Goal: Task Accomplishment & Management: Complete application form

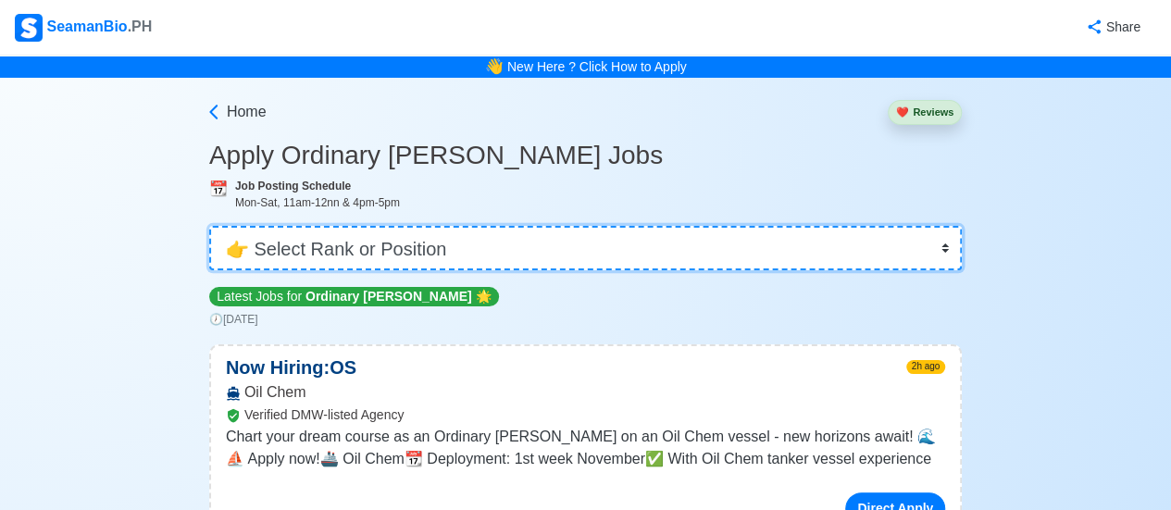
click at [950, 247] on select "👉 Select Rank or Position Master Chief Officer 2nd Officer 3rd Officer Junior O…" at bounding box center [585, 248] width 753 height 44
select select "Cadet"
click at [209, 226] on select "👉 Select Rank or Position Master Chief Officer 2nd Officer 3rd Officer Junior O…" at bounding box center [585, 248] width 753 height 44
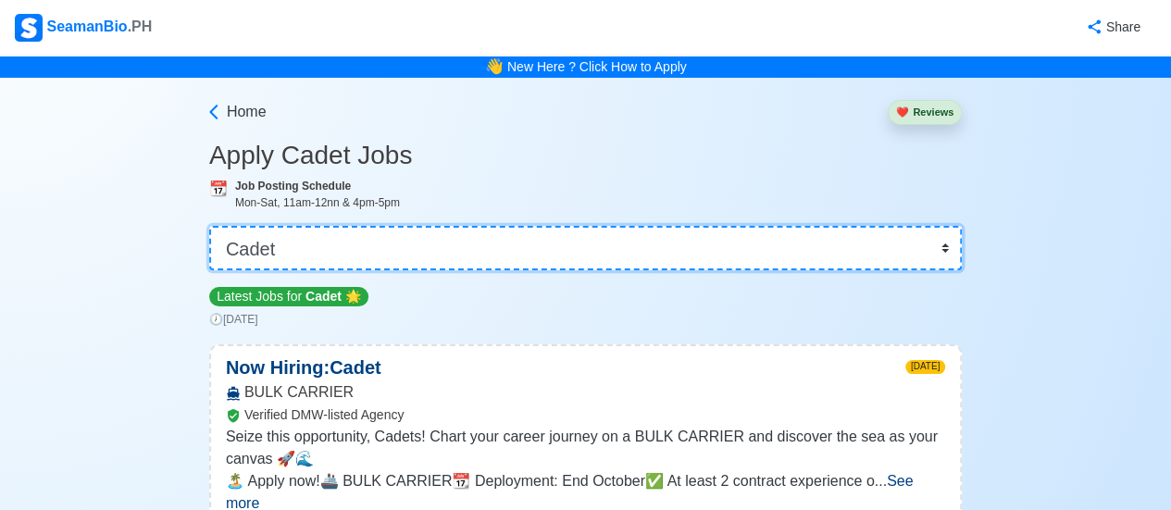
scroll to position [185, 0]
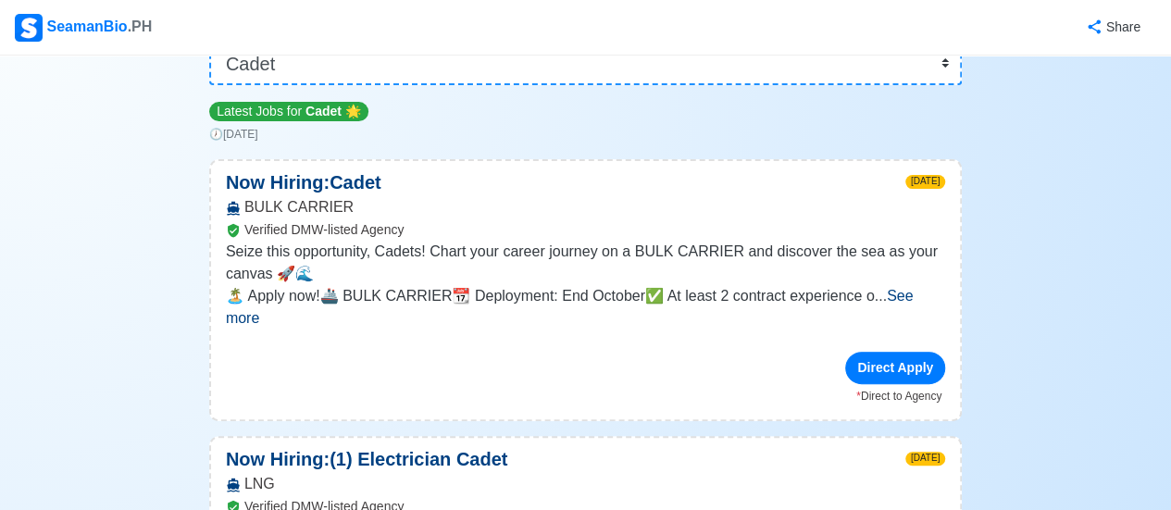
click at [905, 296] on span "See more" at bounding box center [570, 307] width 688 height 38
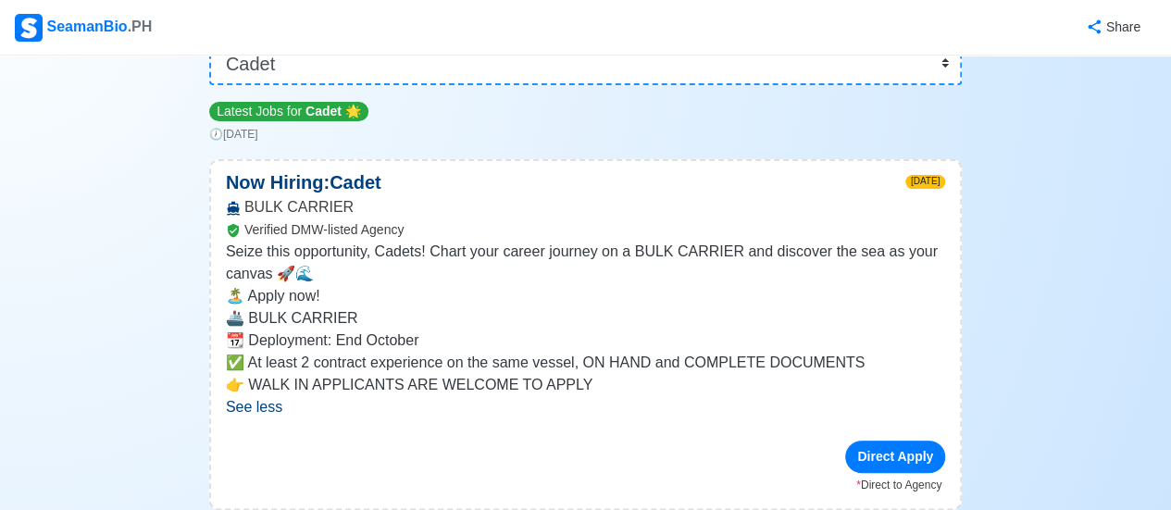
scroll to position [0, 0]
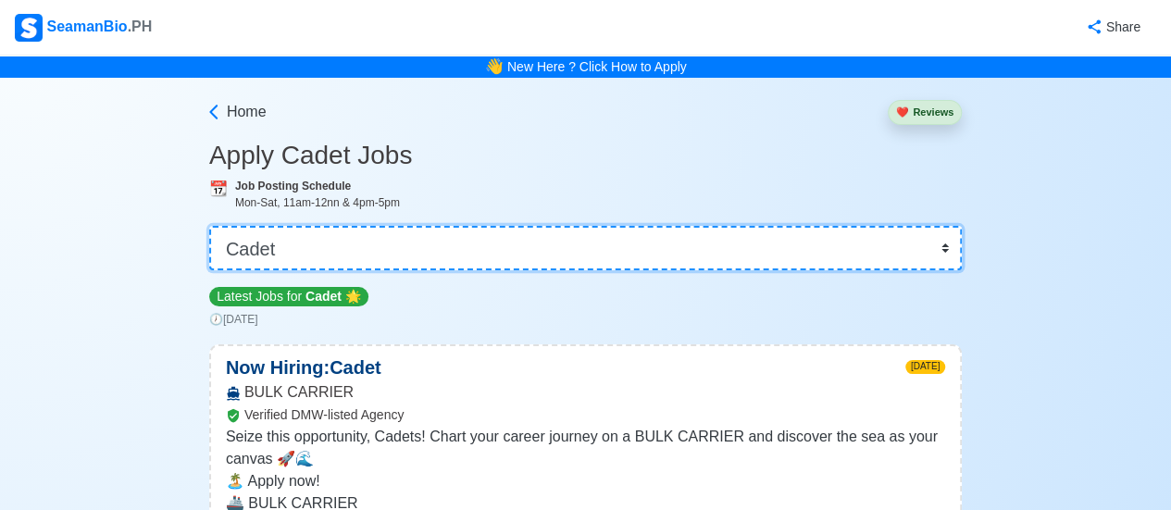
click at [944, 256] on select "👉 Select Rank or Position Master Chief Officer 2nd Officer 3rd Officer Junior O…" at bounding box center [585, 248] width 753 height 44
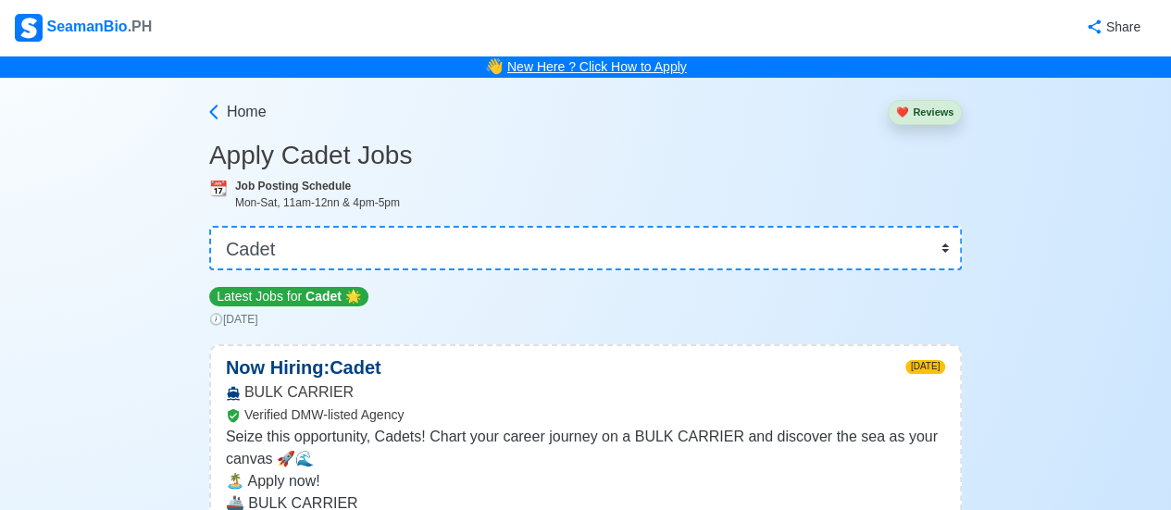
click at [633, 71] on link "New Here ? Click How to Apply" at bounding box center [597, 66] width 180 height 15
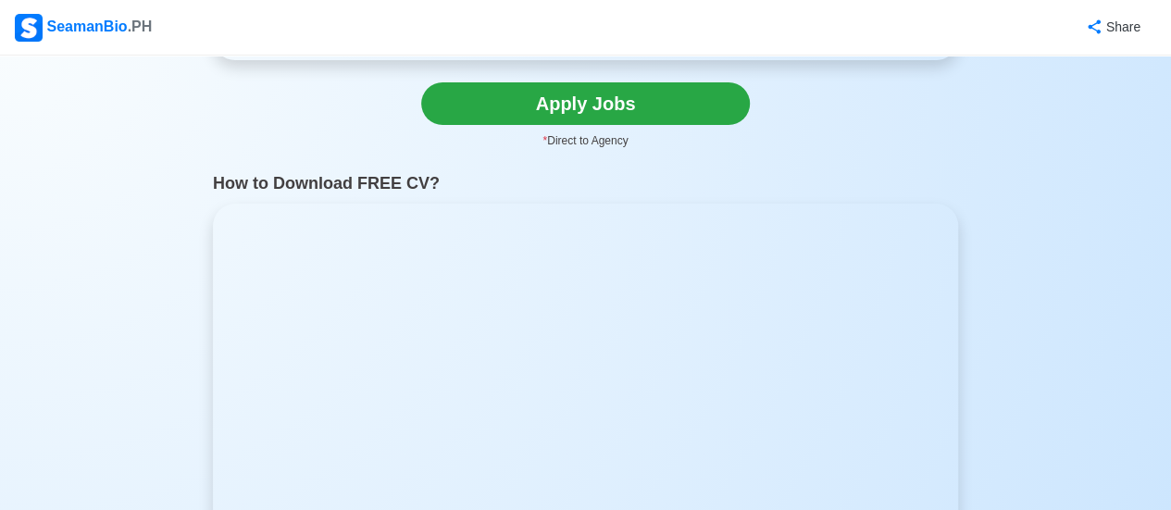
scroll to position [741, 0]
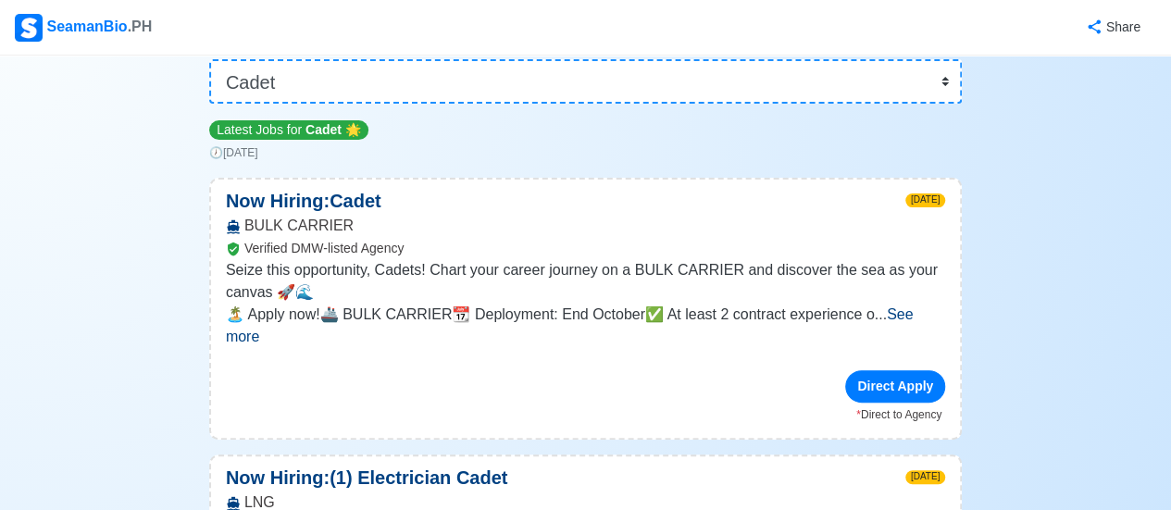
scroll to position [185, 0]
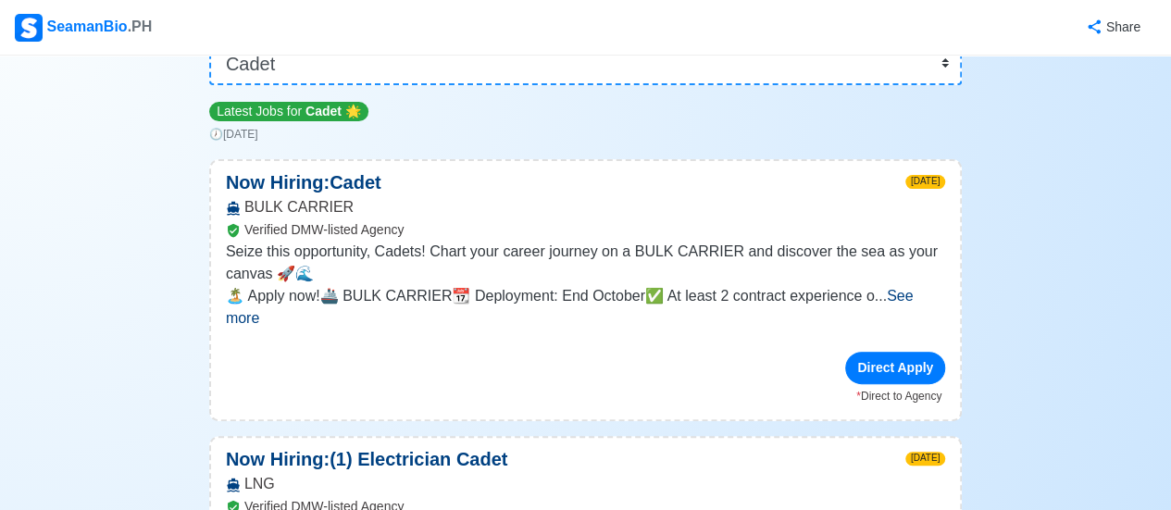
click at [890, 294] on span "See more" at bounding box center [570, 307] width 688 height 38
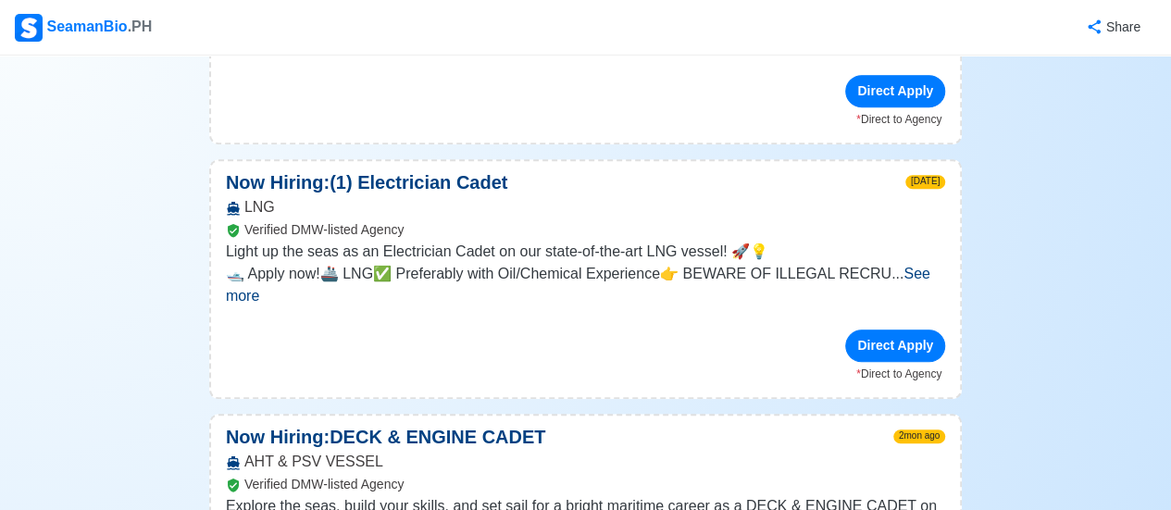
scroll to position [555, 0]
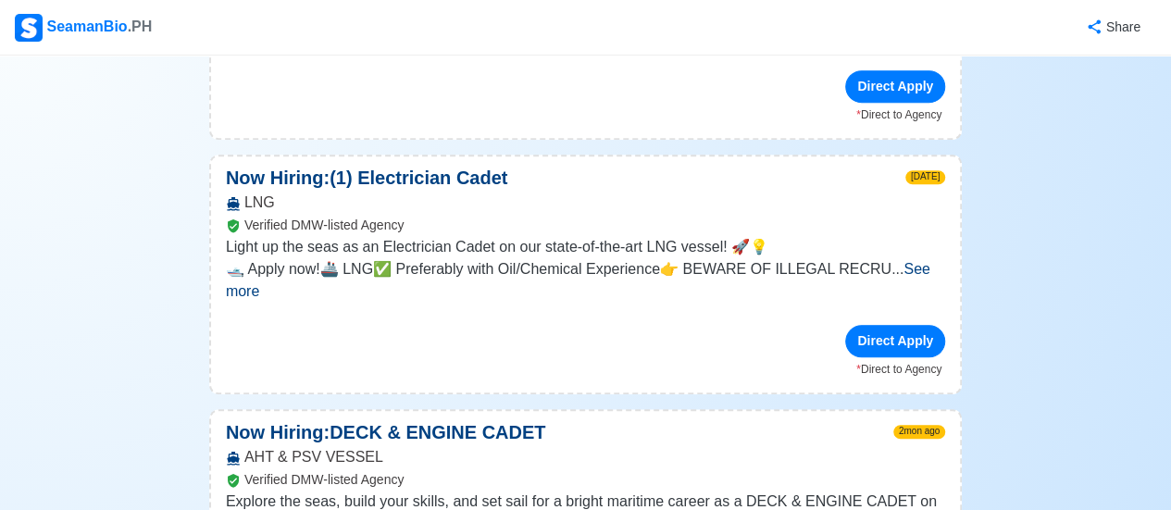
click at [881, 273] on span "See more" at bounding box center [578, 280] width 705 height 38
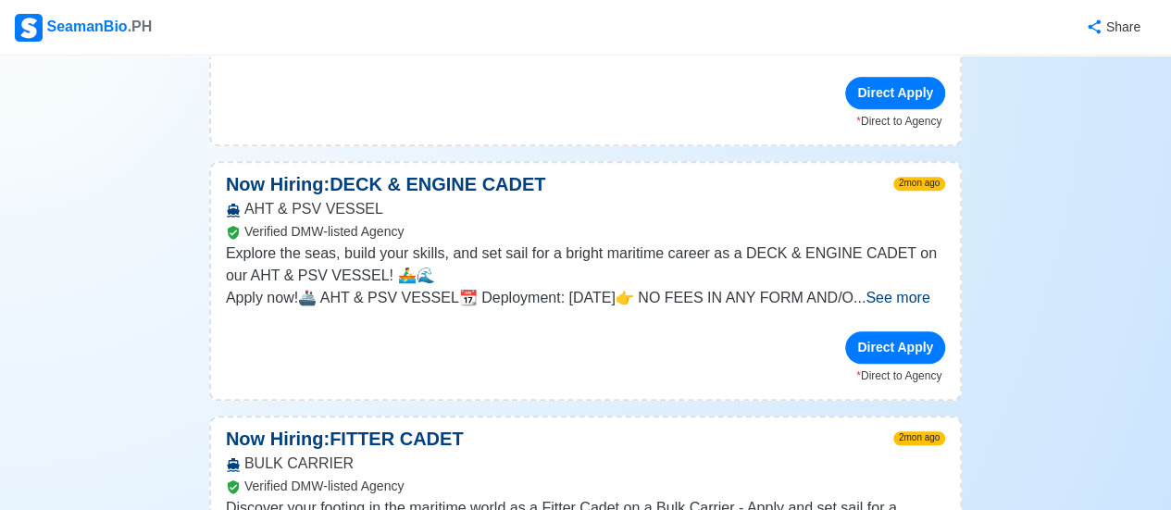
scroll to position [926, 0]
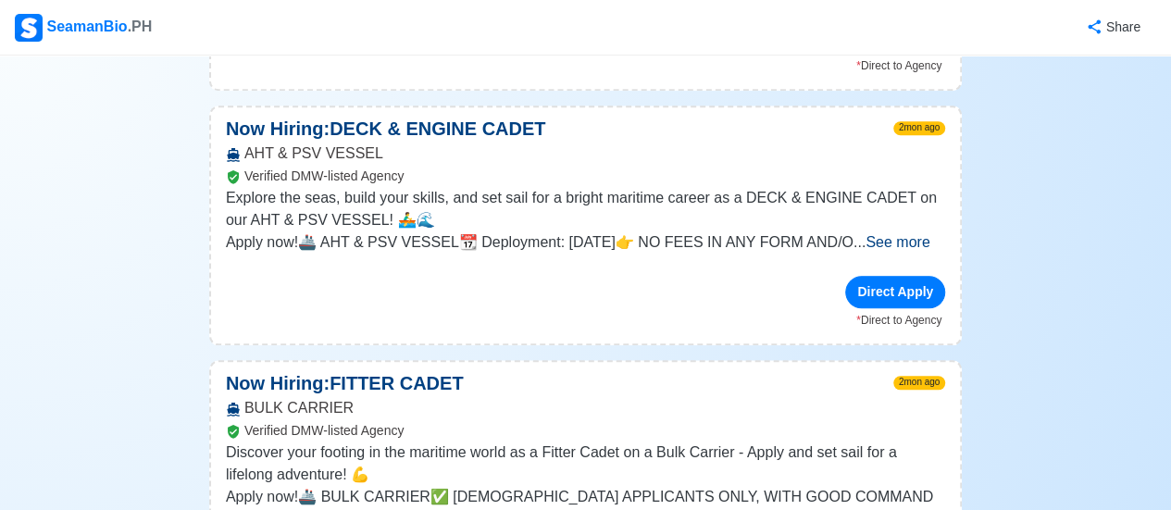
click at [898, 249] on span "See more" at bounding box center [898, 242] width 64 height 16
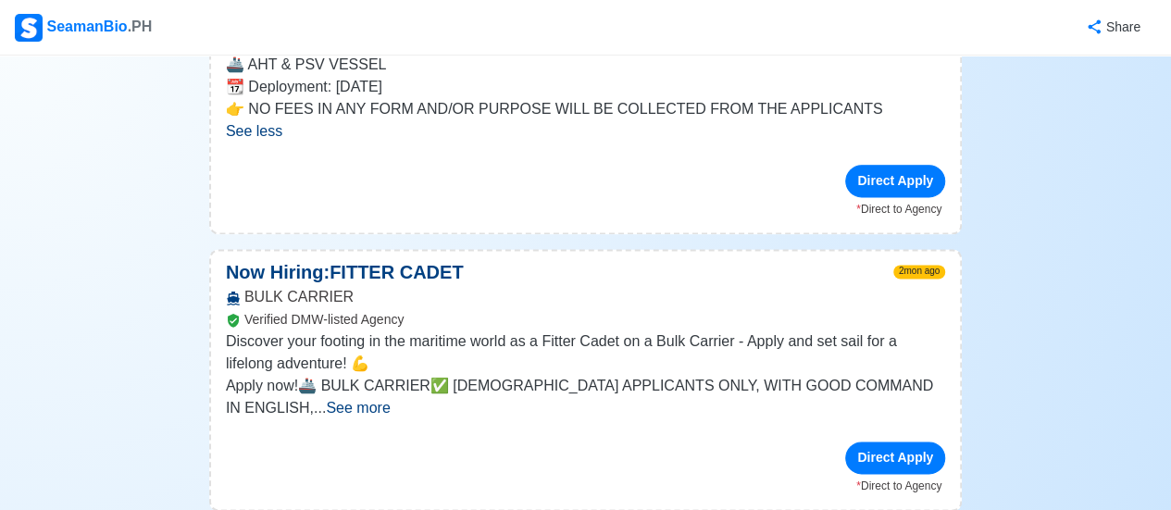
scroll to position [1296, 0]
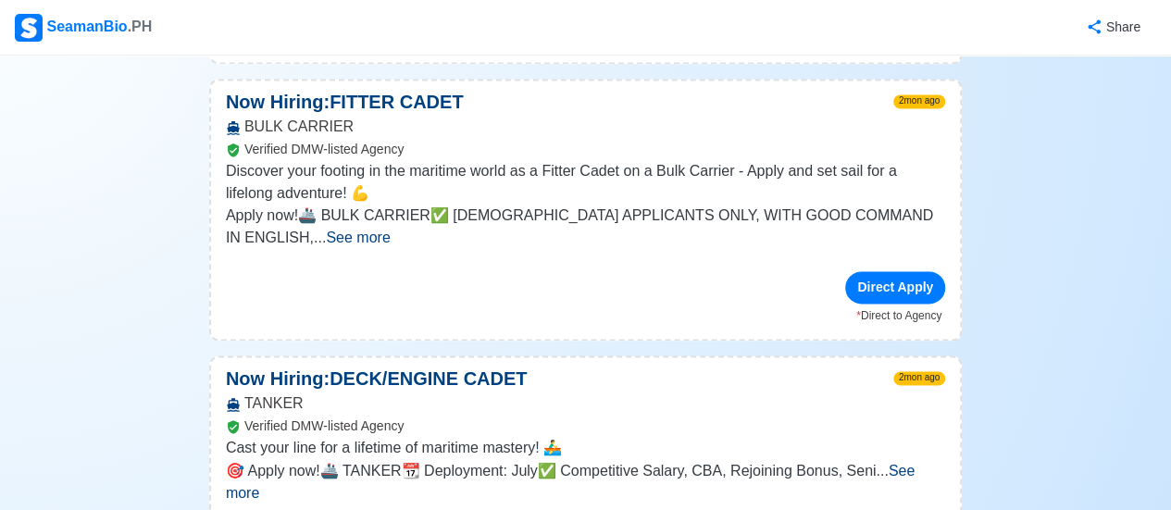
click at [390, 230] on span "See more" at bounding box center [358, 238] width 64 height 16
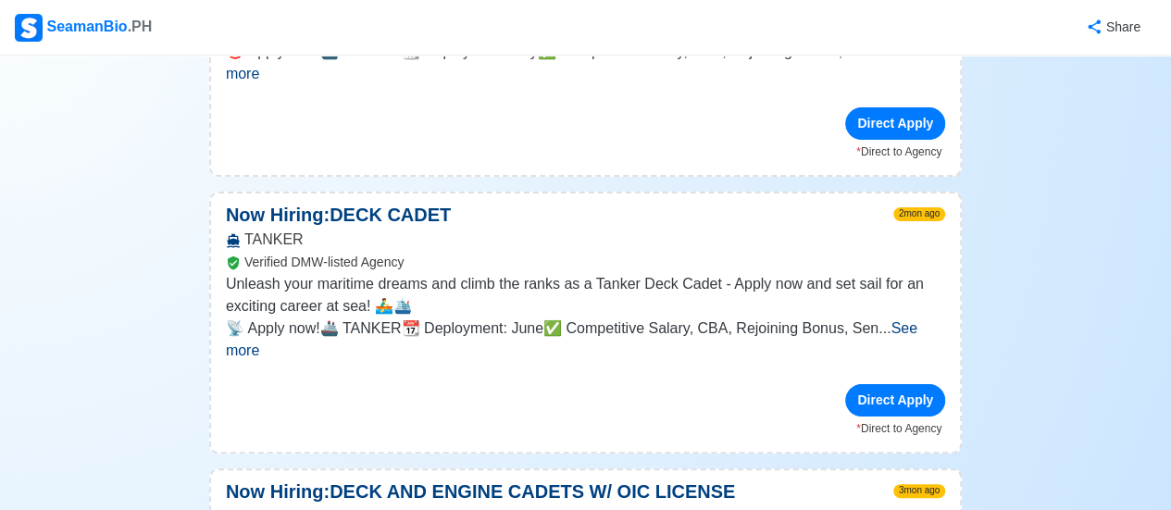
scroll to position [1852, 0]
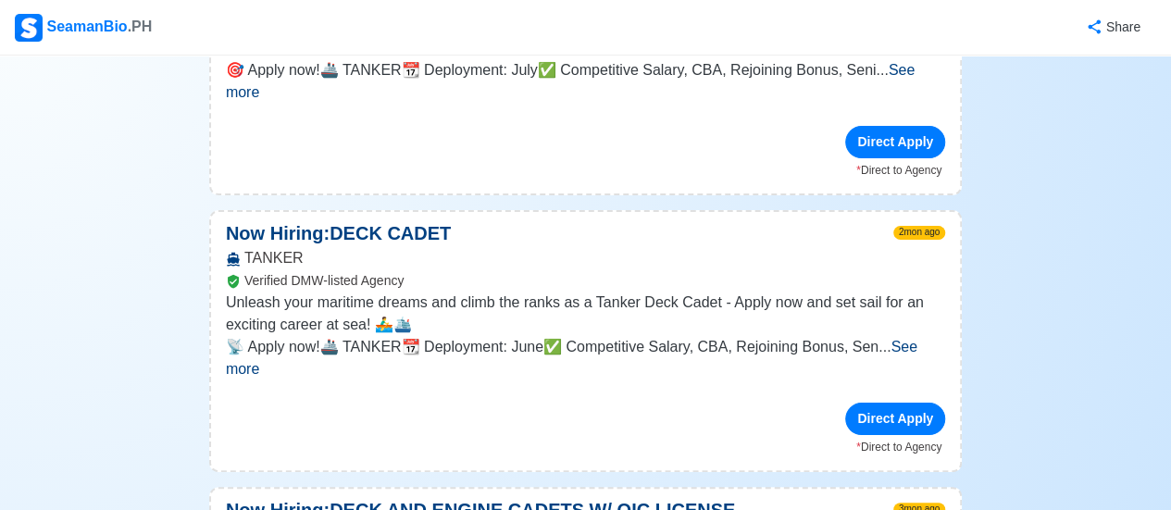
click at [917, 339] on span "See more" at bounding box center [572, 358] width 692 height 38
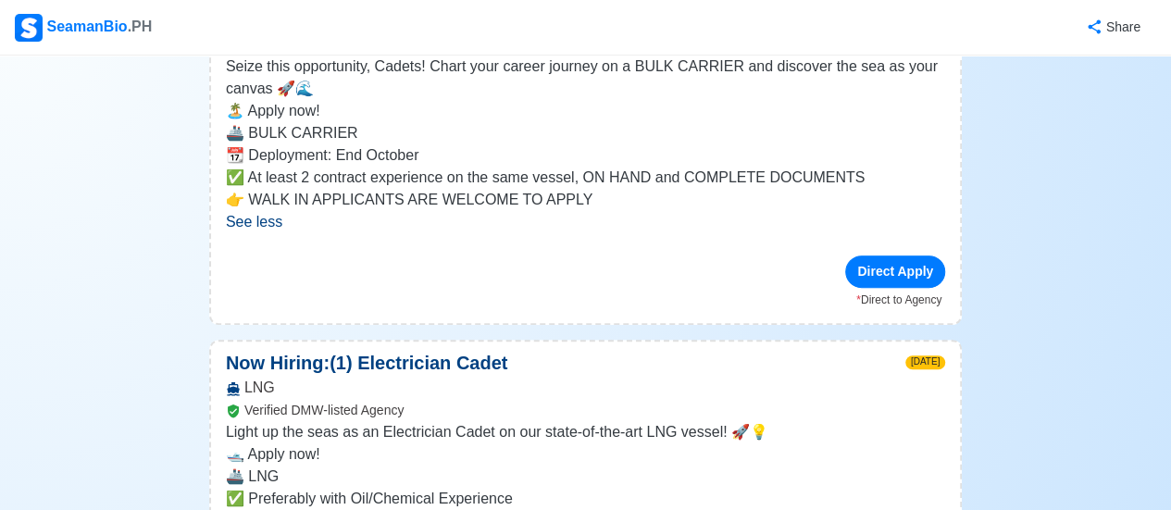
scroll to position [0, 0]
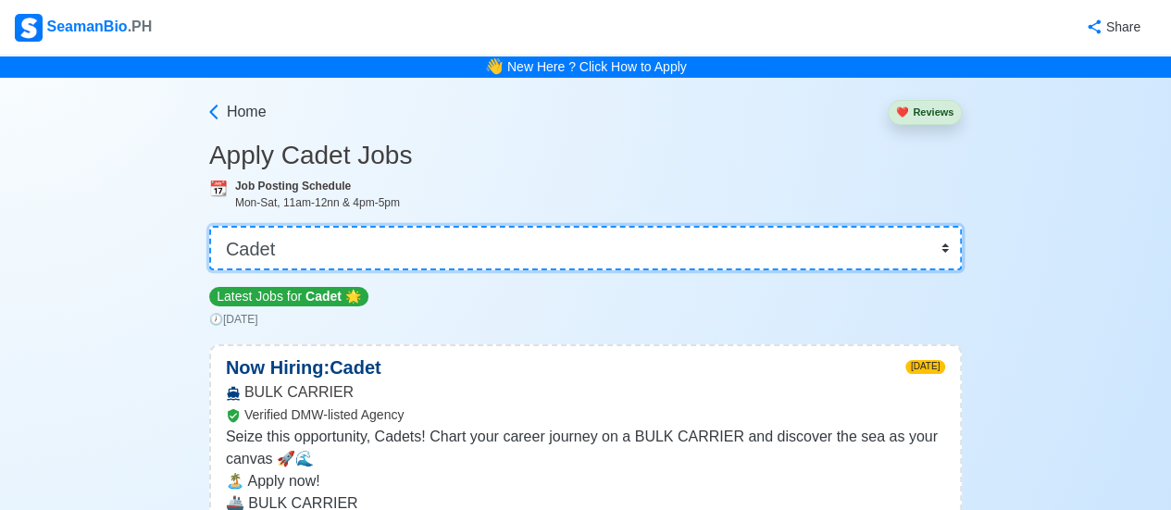
click at [411, 266] on select "👉 Select Rank or Position Master Chief Officer 2nd Officer 3rd Officer Junior O…" at bounding box center [585, 248] width 753 height 44
select select "Ordinary [PERSON_NAME]"
click at [209, 226] on select "👉 Select Rank or Position Master Chief Officer 2nd Officer 3rd Officer Junior O…" at bounding box center [585, 248] width 753 height 44
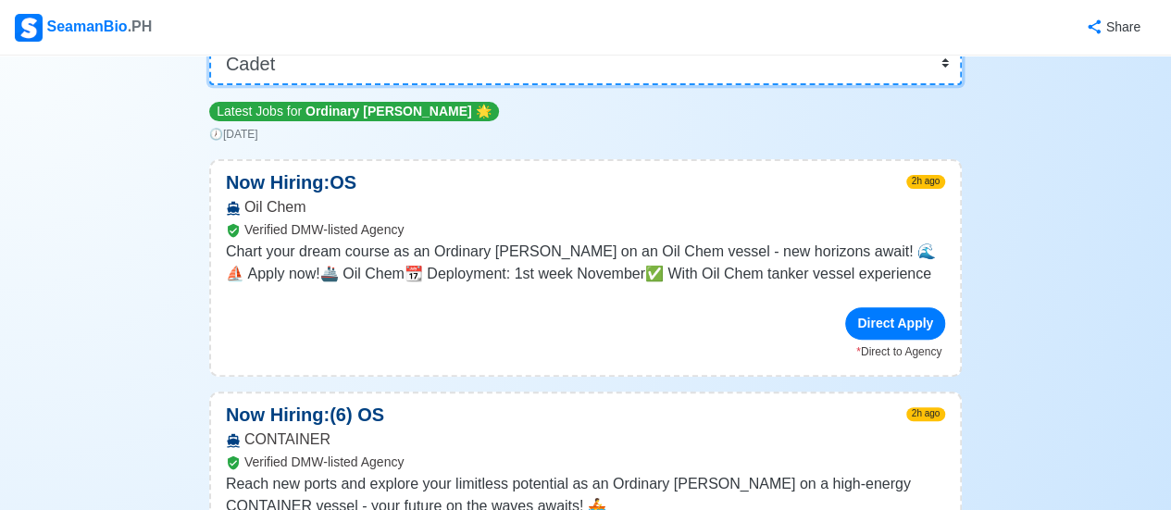
scroll to position [370, 0]
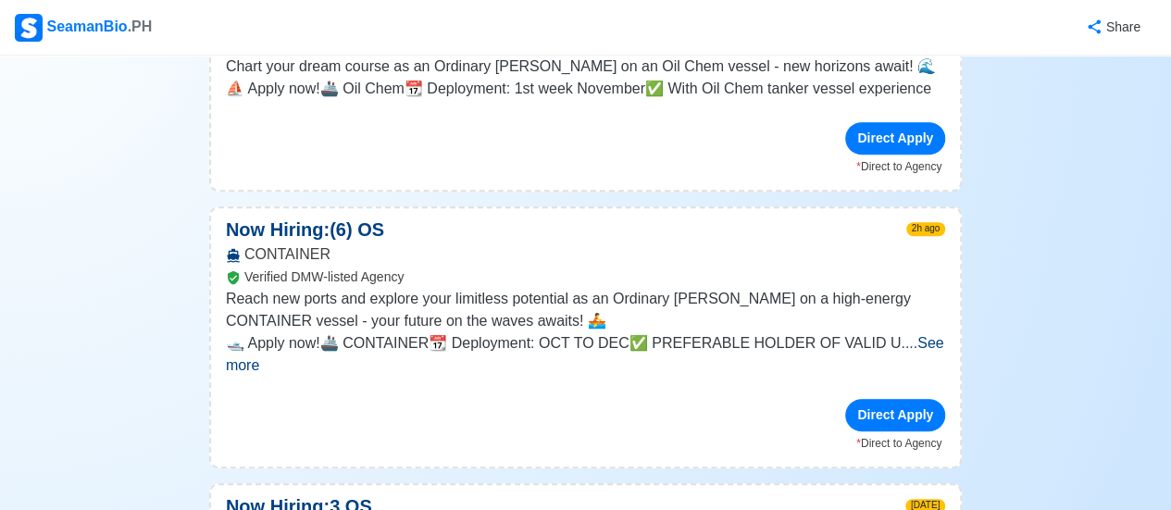
click at [909, 343] on span "See more" at bounding box center [585, 354] width 718 height 38
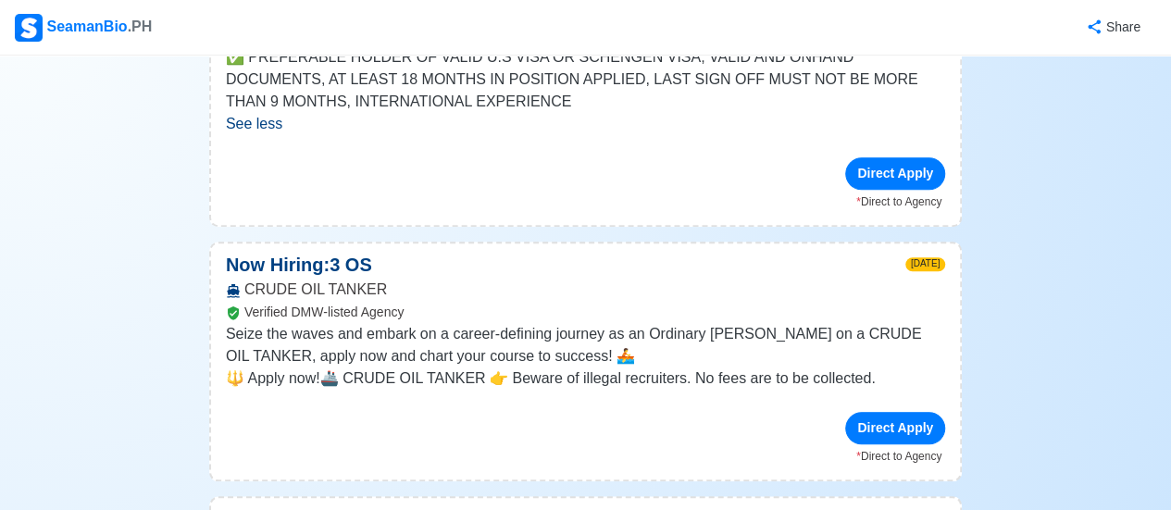
scroll to position [741, 0]
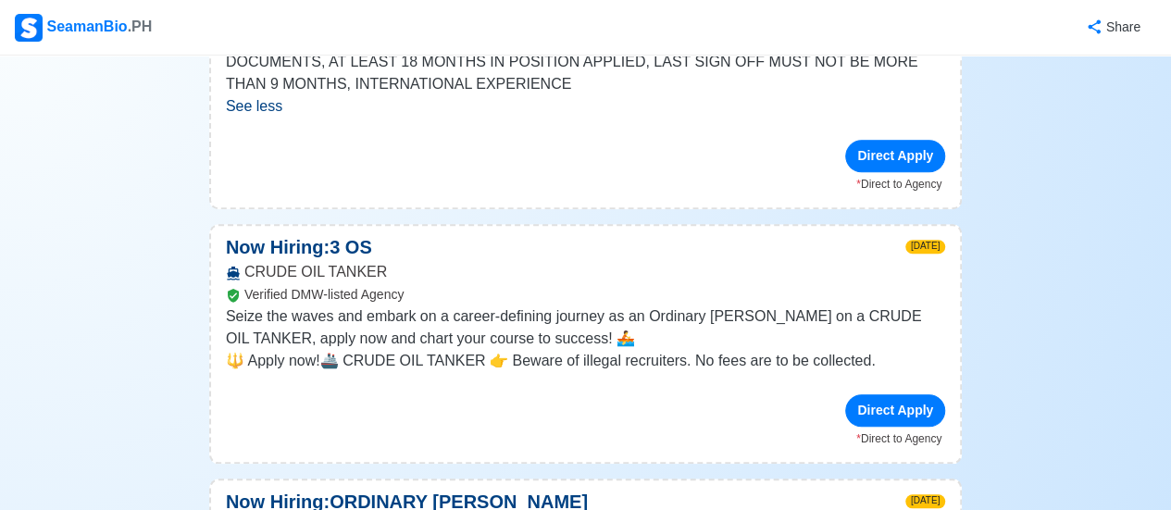
click at [846, 353] on span "🔱 Apply now!🚢 CRUDE OIL TANKER 👉 Beware of illegal recruiters. No fees are to b…" at bounding box center [551, 361] width 650 height 16
click at [589, 284] on div "CRUDE OIL TANKER Verified DMW-listed Agency" at bounding box center [585, 283] width 749 height 44
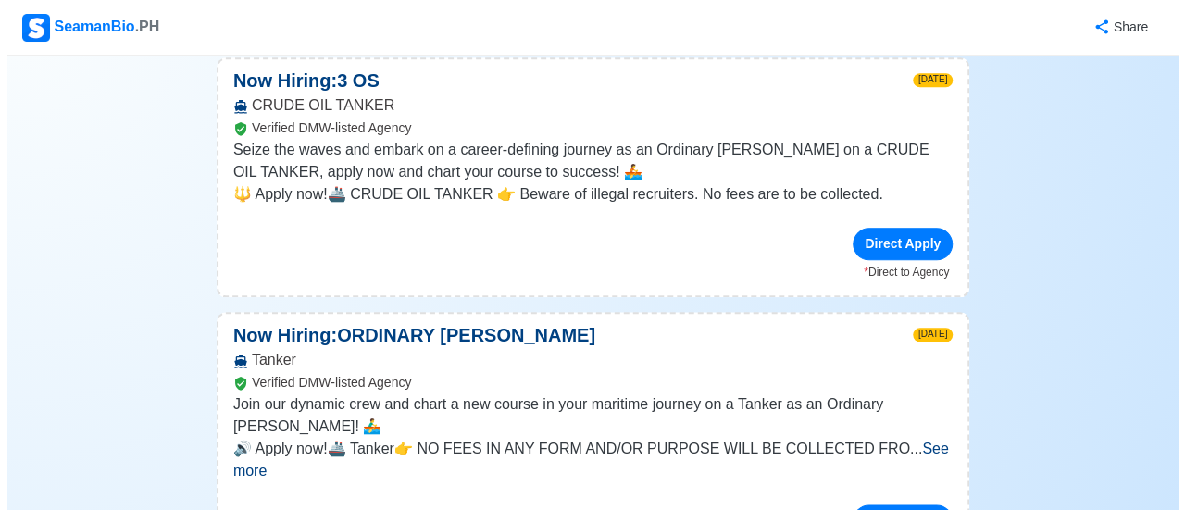
scroll to position [926, 0]
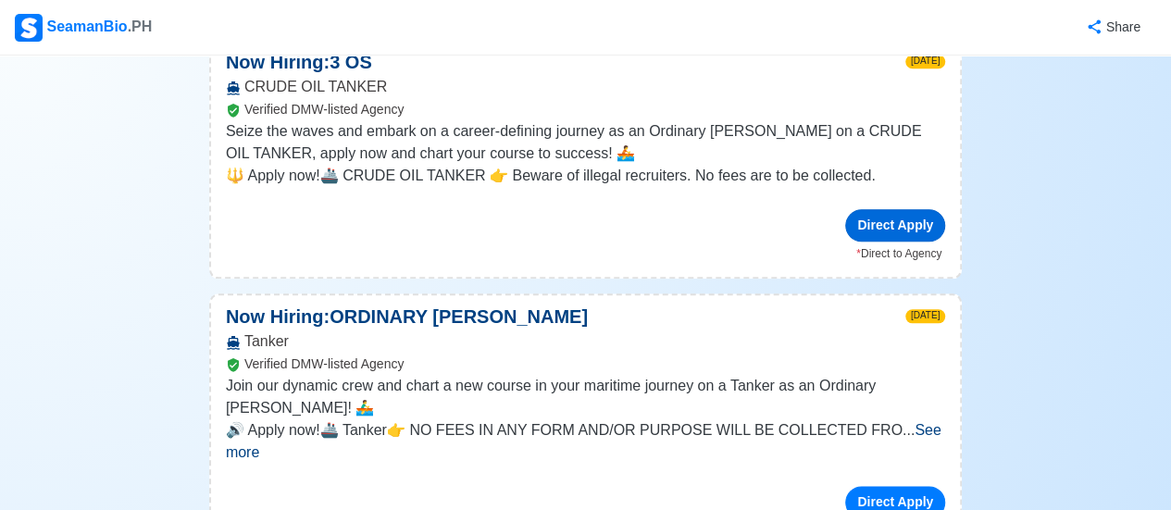
click at [911, 232] on div "Direct Apply" at bounding box center [895, 225] width 100 height 32
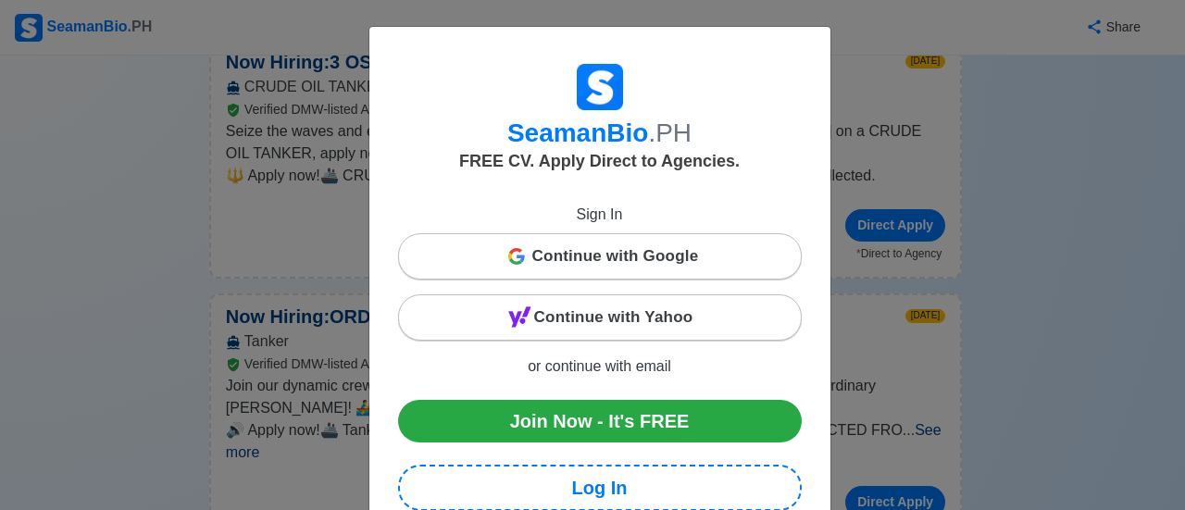
click at [695, 258] on div "Continue with Google" at bounding box center [600, 256] width 402 height 37
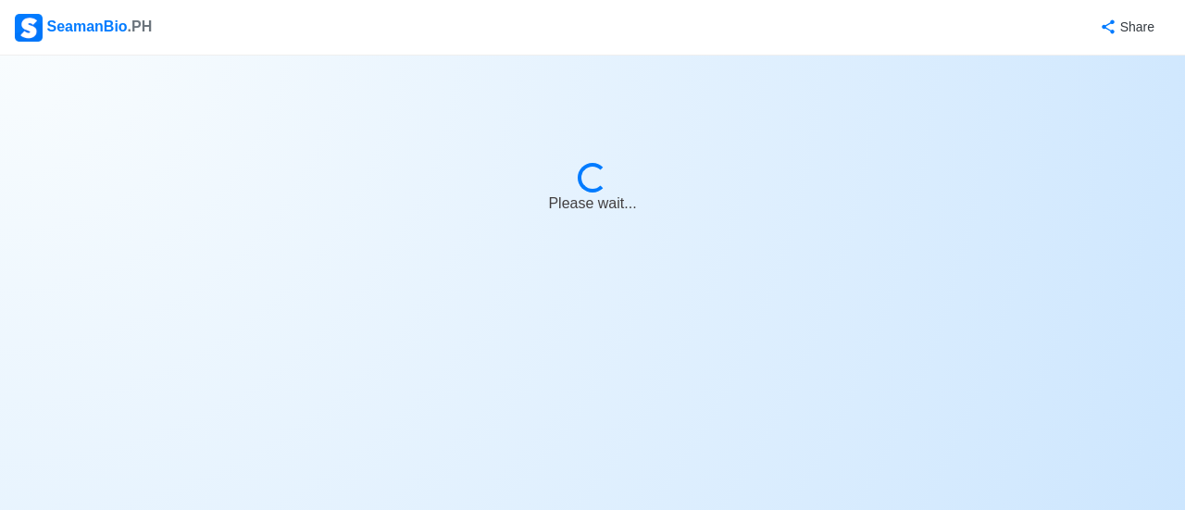
select select "Ordinary [PERSON_NAME]"
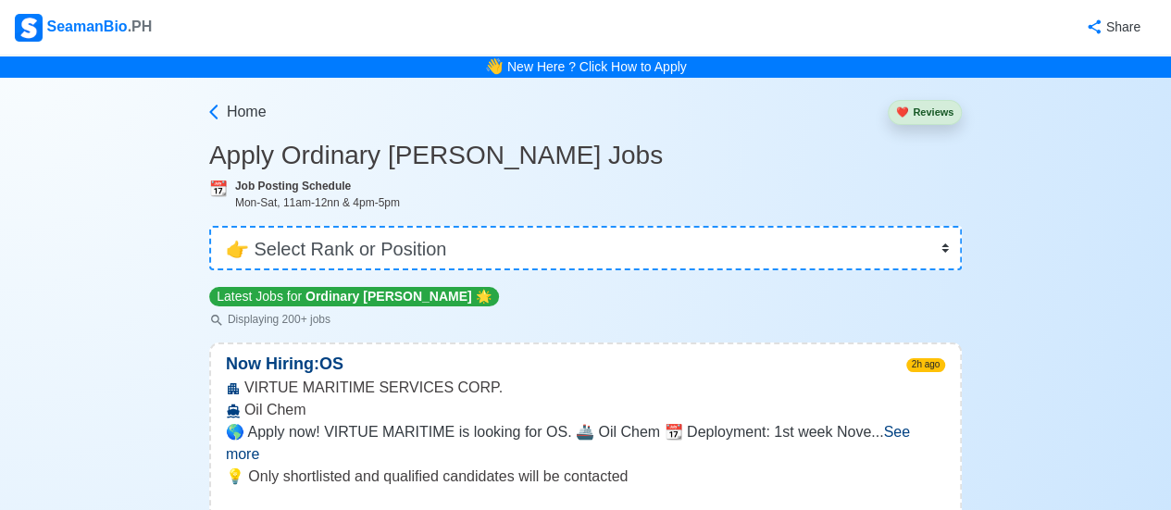
click at [910, 436] on span "See more" at bounding box center [568, 443] width 684 height 38
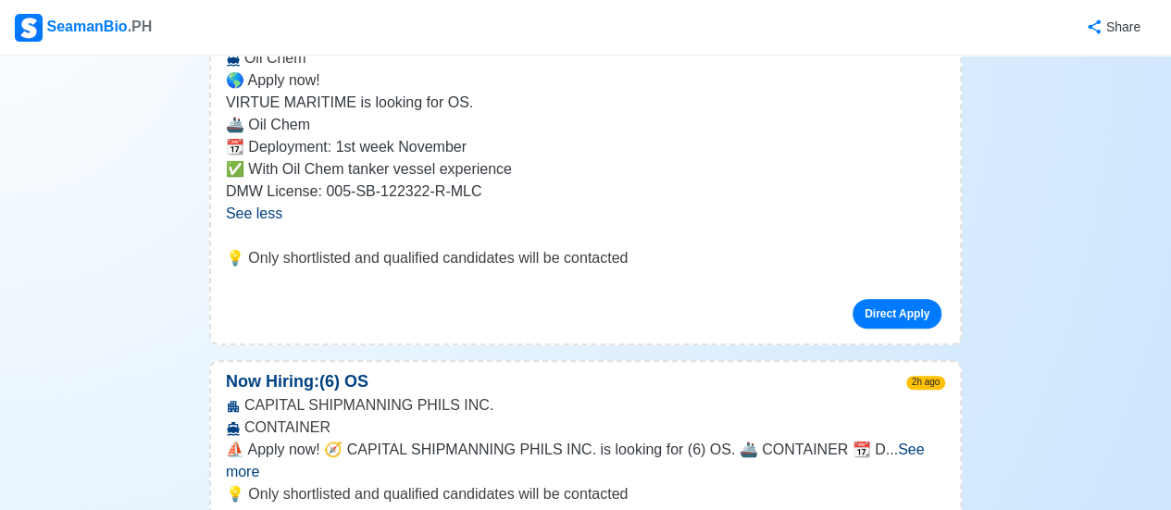
scroll to position [370, 0]
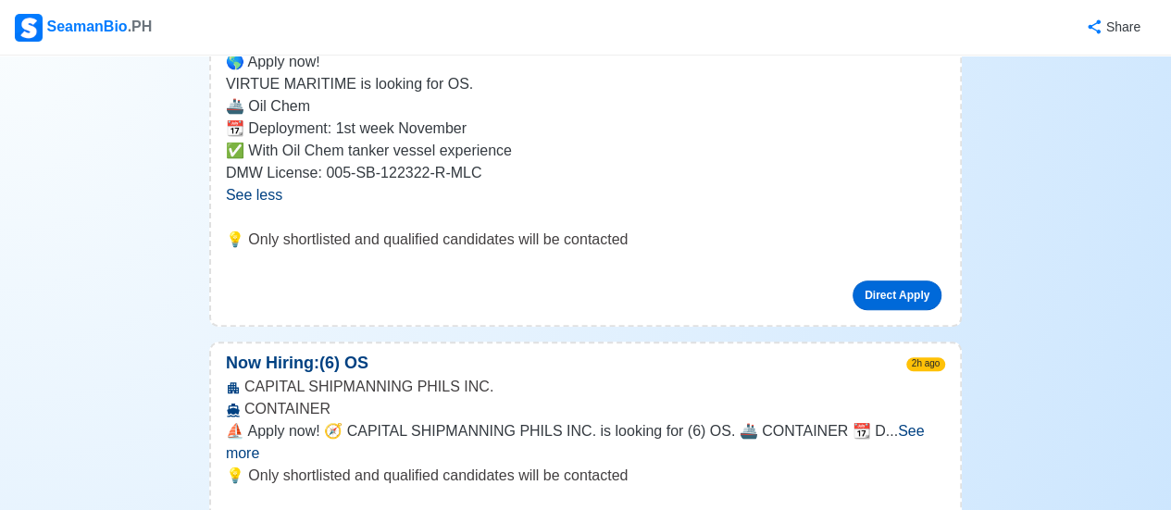
click at [909, 293] on link "Direct Apply" at bounding box center [897, 296] width 89 height 30
click at [911, 296] on link "Direct Apply" at bounding box center [897, 296] width 89 height 30
click at [911, 286] on link "Direct Apply" at bounding box center [897, 296] width 89 height 30
click at [898, 292] on link "Direct Apply" at bounding box center [897, 296] width 89 height 30
click at [917, 298] on link "Direct Apply" at bounding box center [897, 296] width 89 height 30
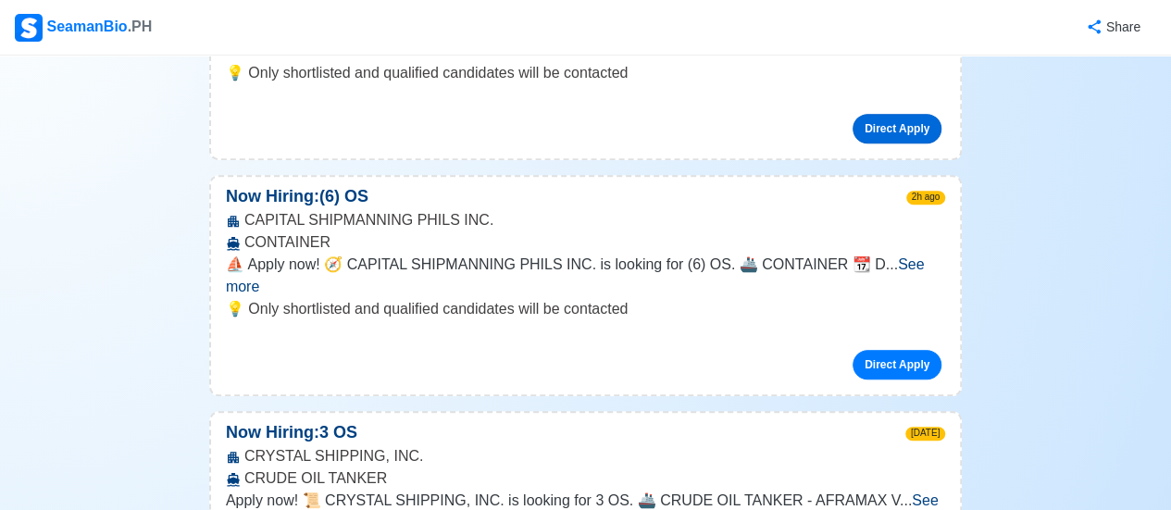
scroll to position [555, 0]
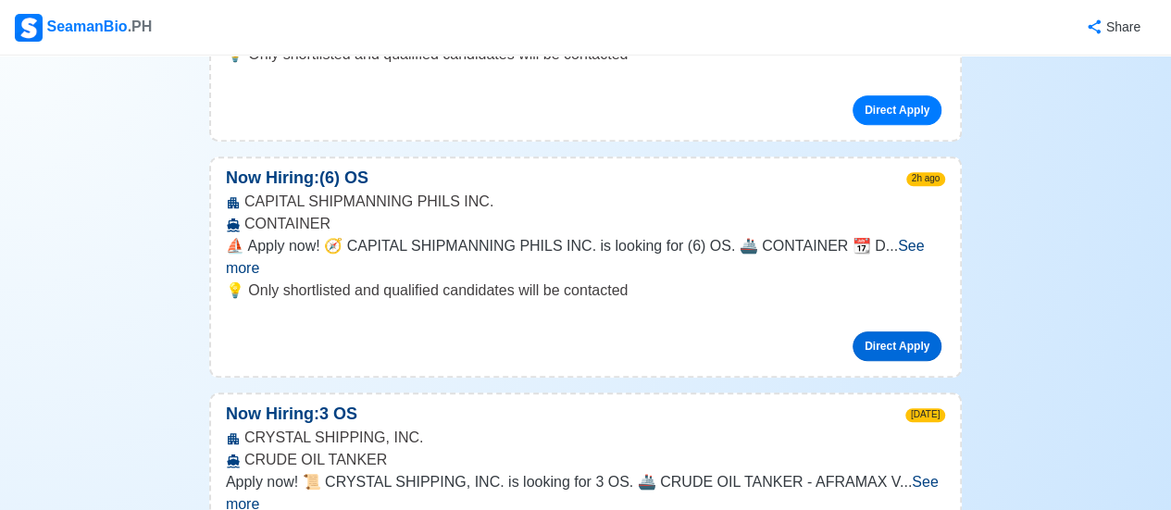
click at [927, 331] on link "Direct Apply" at bounding box center [897, 346] width 89 height 30
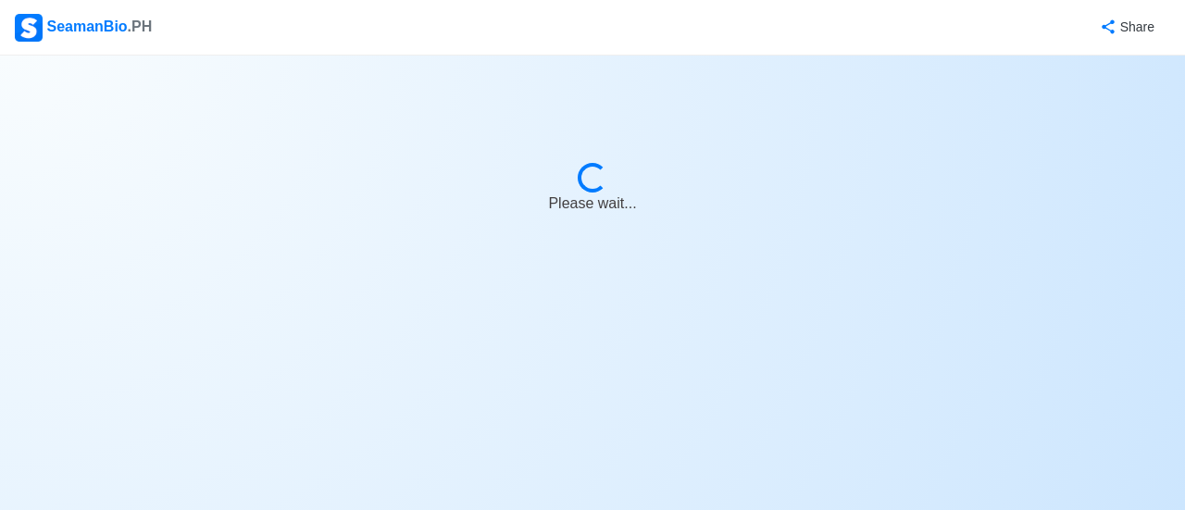
select select "Ordinary [PERSON_NAME]"
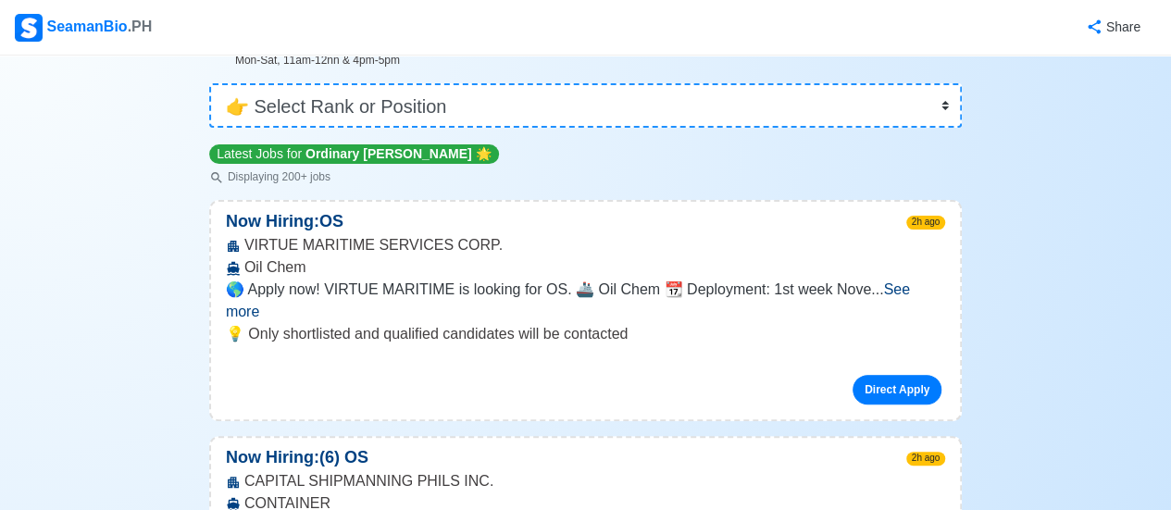
scroll to position [185, 0]
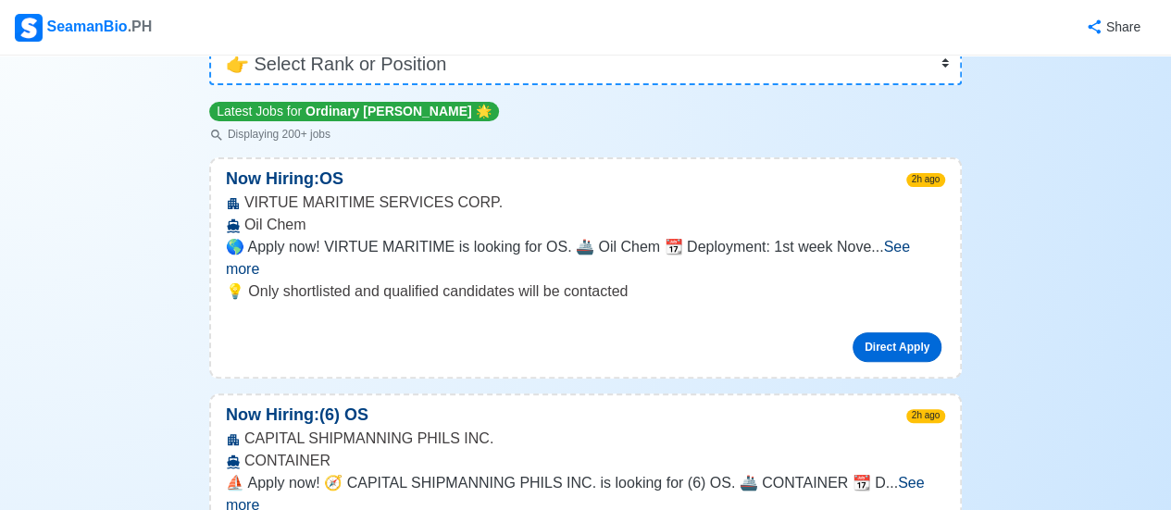
click at [881, 334] on link "Direct Apply" at bounding box center [897, 347] width 89 height 30
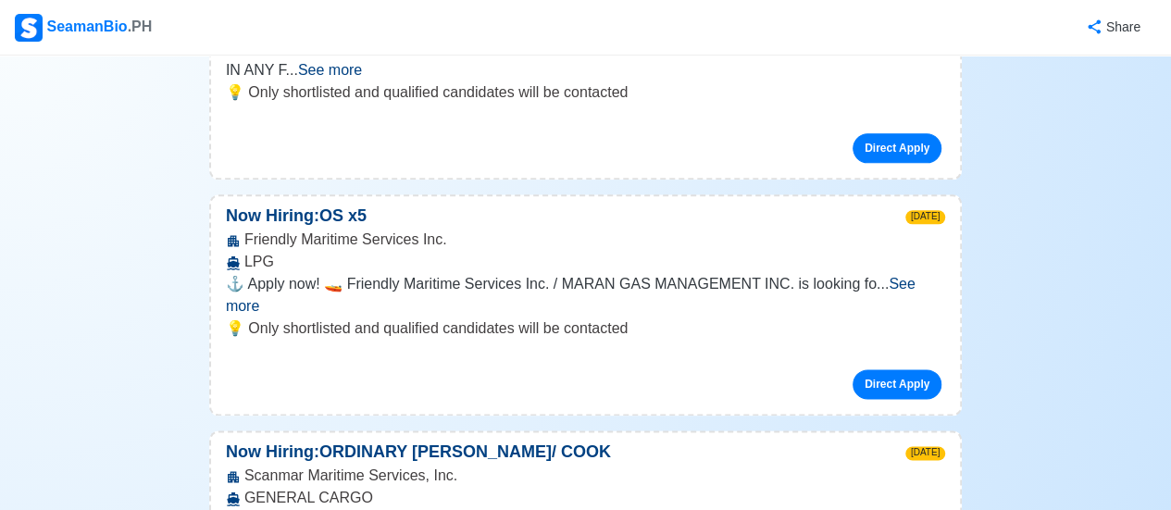
scroll to position [1111, 0]
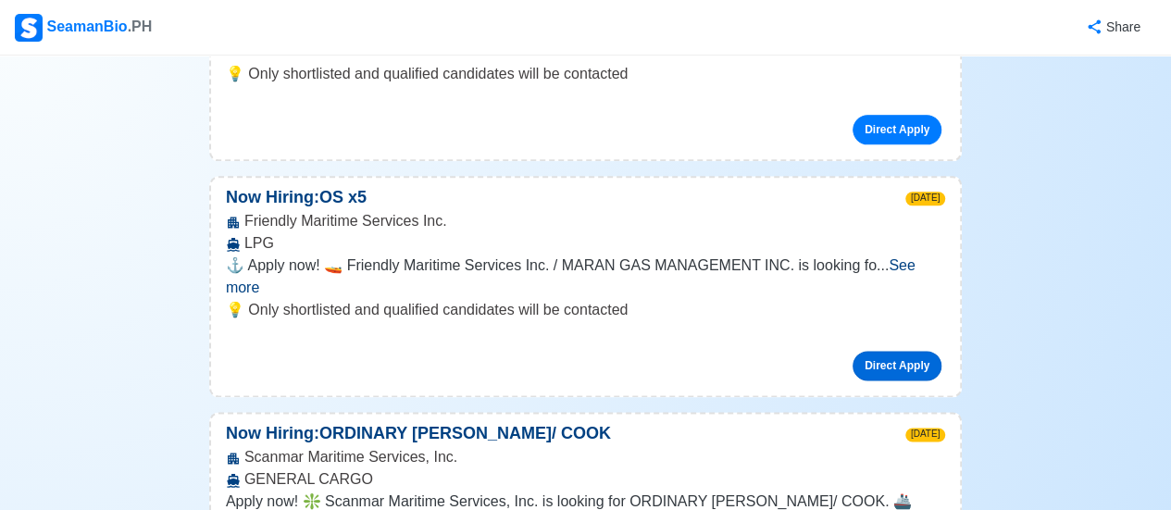
click at [918, 351] on link "Direct Apply" at bounding box center [897, 366] width 89 height 30
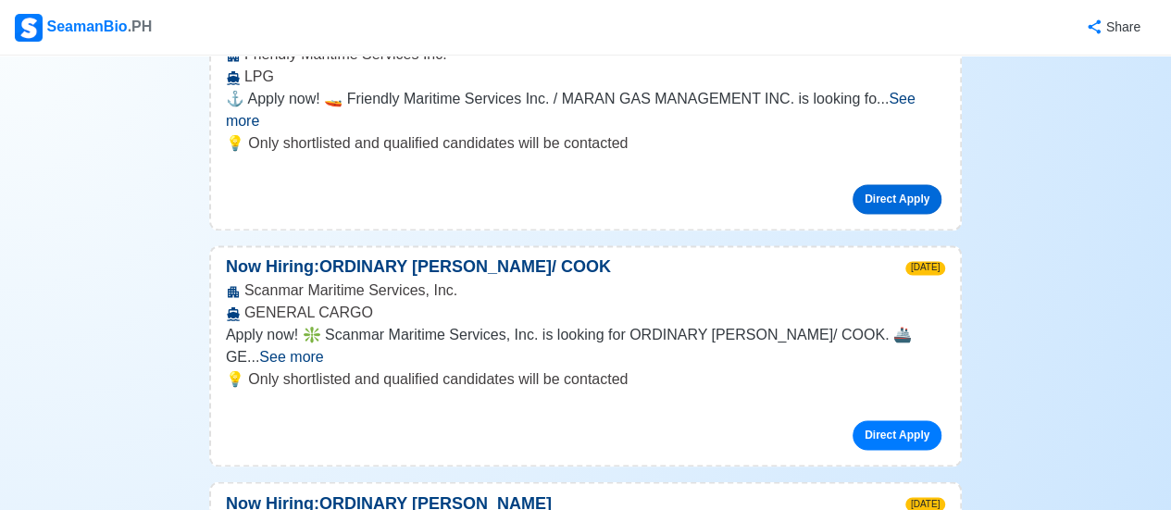
scroll to position [1296, 0]
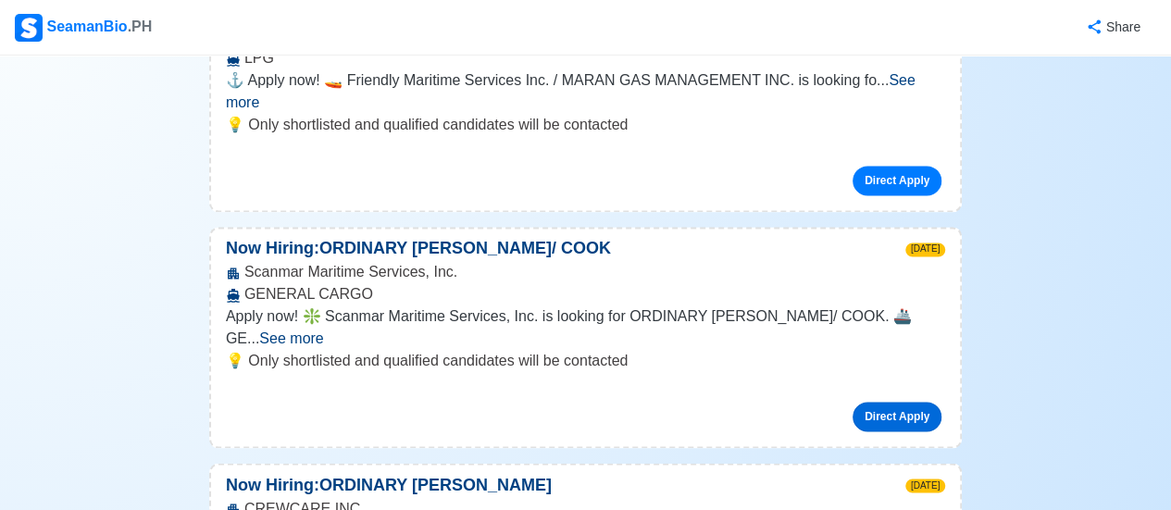
click at [905, 402] on link "Direct Apply" at bounding box center [897, 417] width 89 height 30
click at [106, 31] on div "SeamanBio .PH" at bounding box center [83, 28] width 137 height 28
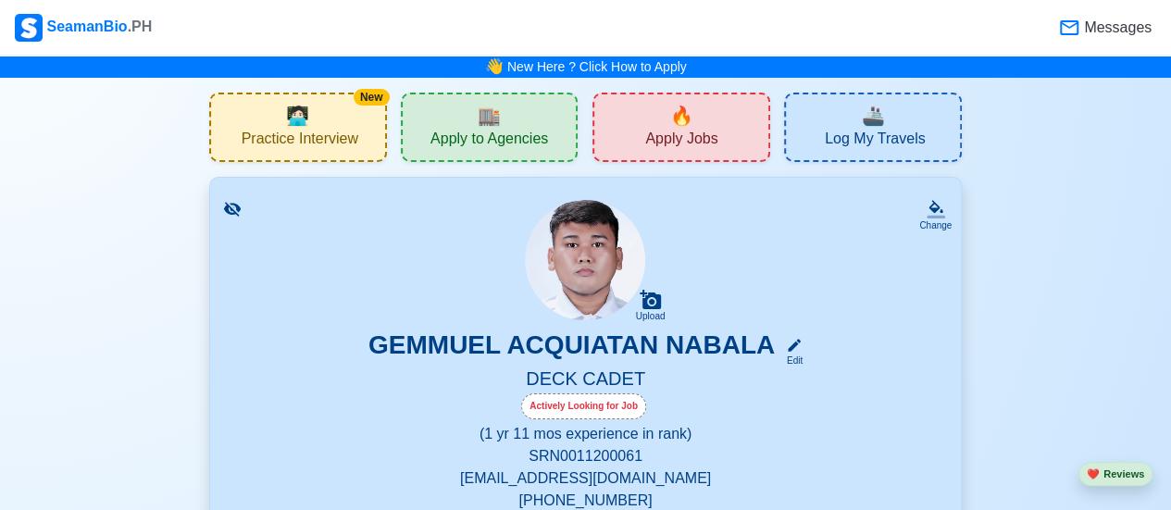
click at [406, 134] on div "🏬 Apply to Agencies" at bounding box center [490, 127] width 178 height 69
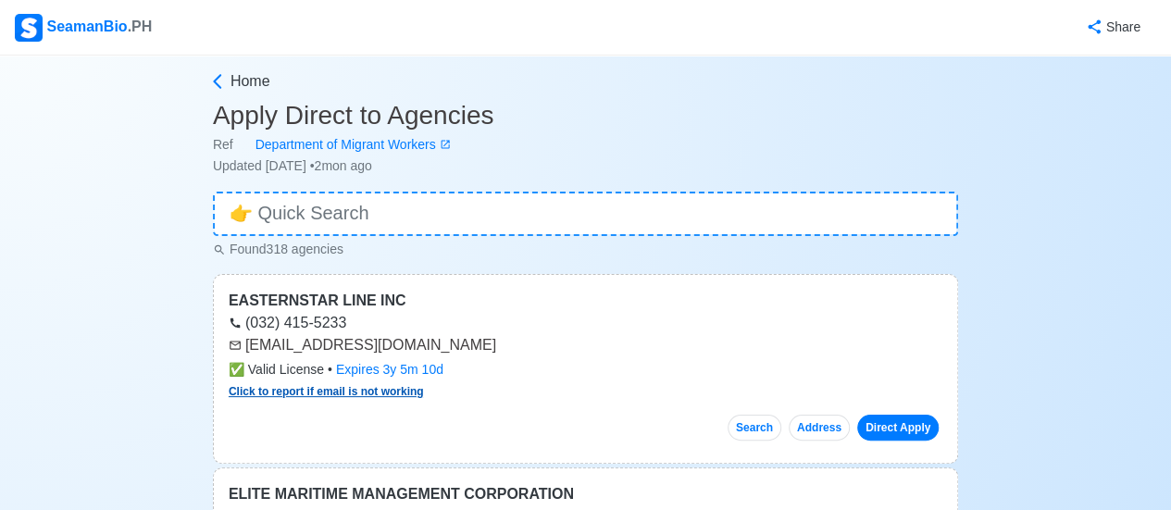
click at [381, 395] on link "Click to report if email is not working" at bounding box center [326, 391] width 195 height 13
click at [916, 430] on link "Direct Apply" at bounding box center [897, 428] width 81 height 26
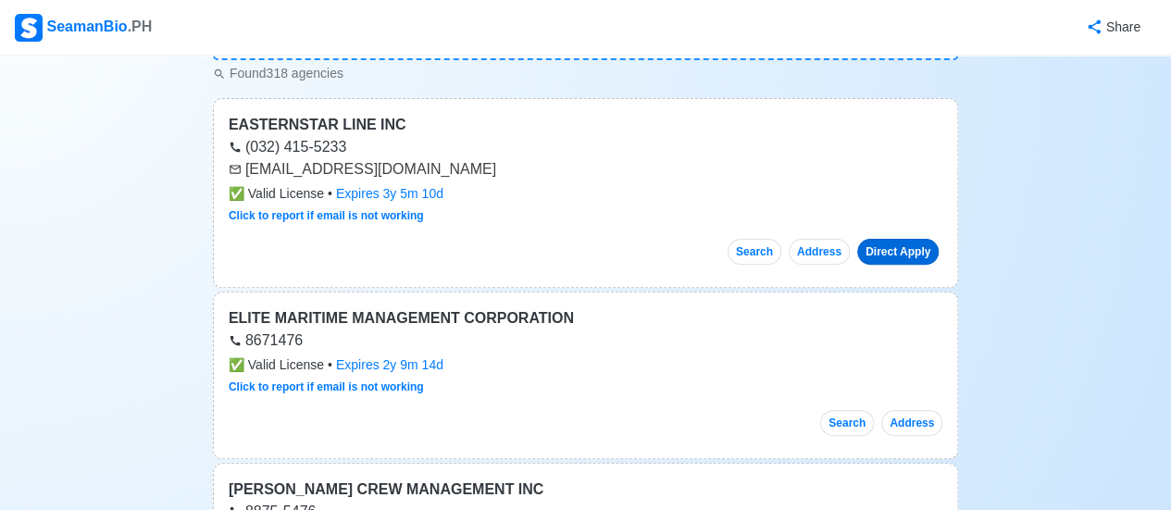
scroll to position [185, 0]
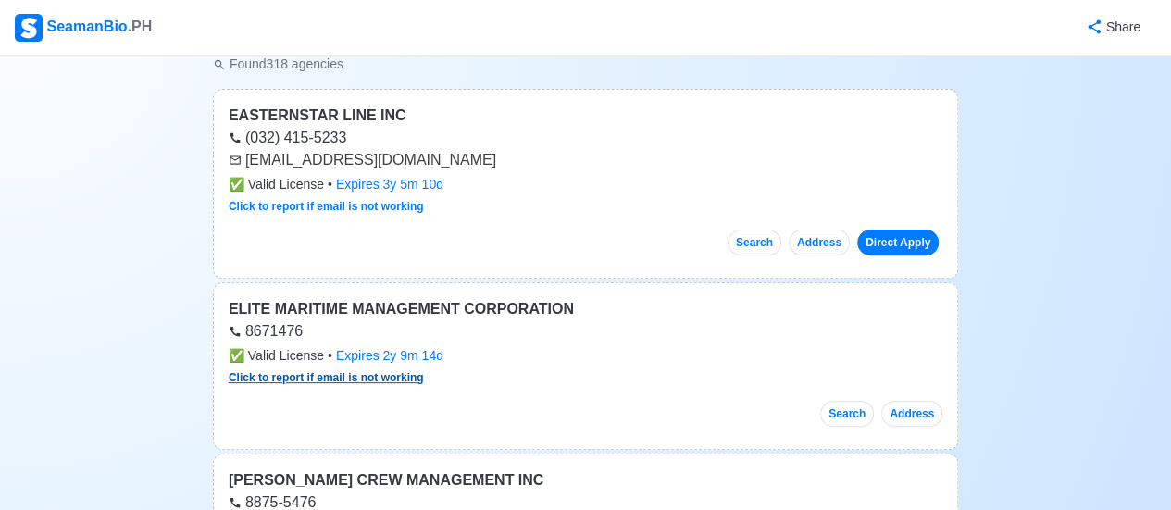
click at [374, 381] on link "Click to report if email is not working" at bounding box center [326, 377] width 195 height 13
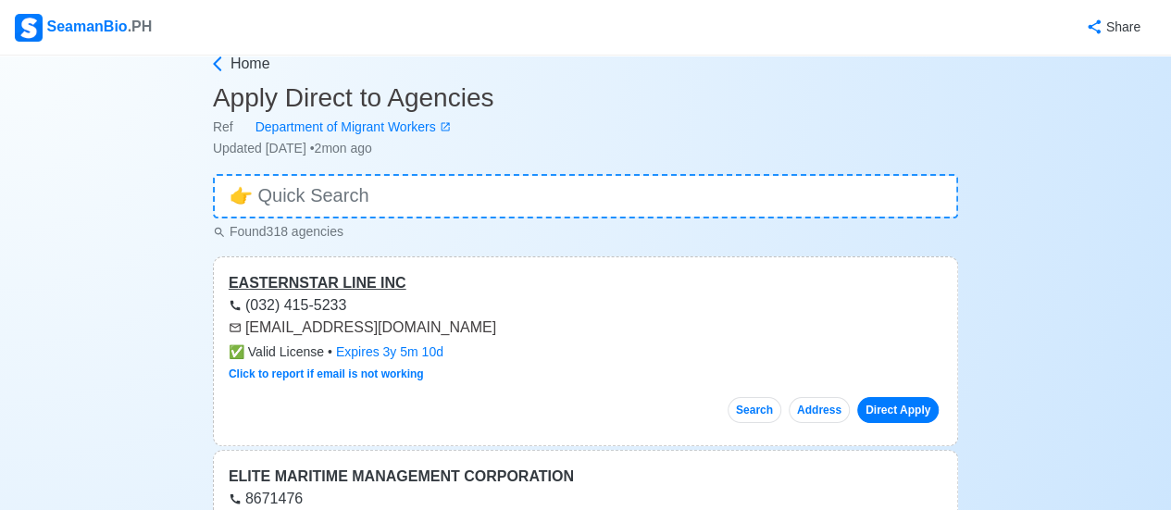
scroll to position [0, 0]
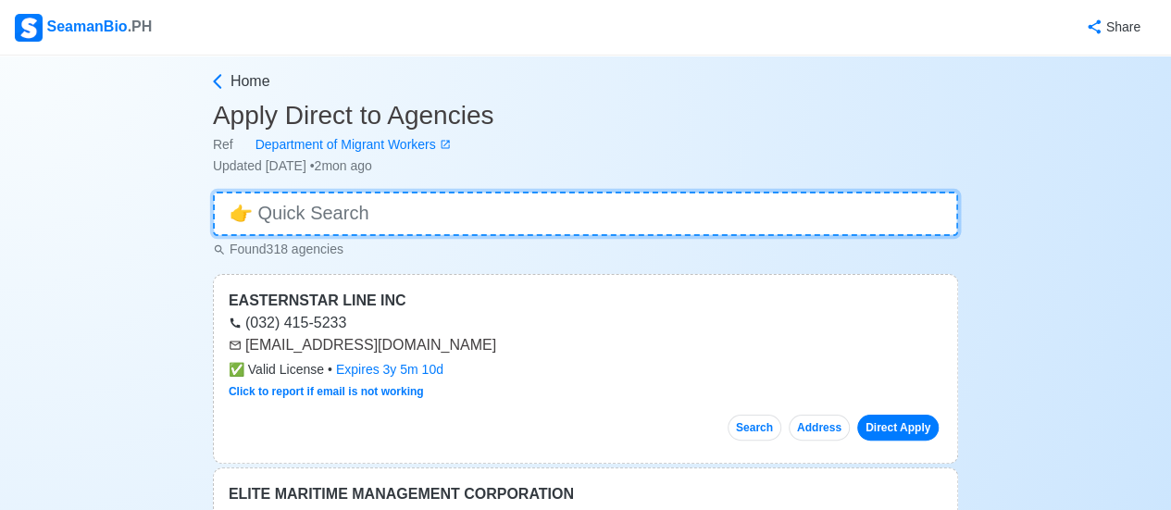
click at [320, 210] on input at bounding box center [585, 214] width 745 height 44
click at [324, 212] on input at bounding box center [585, 214] width 745 height 44
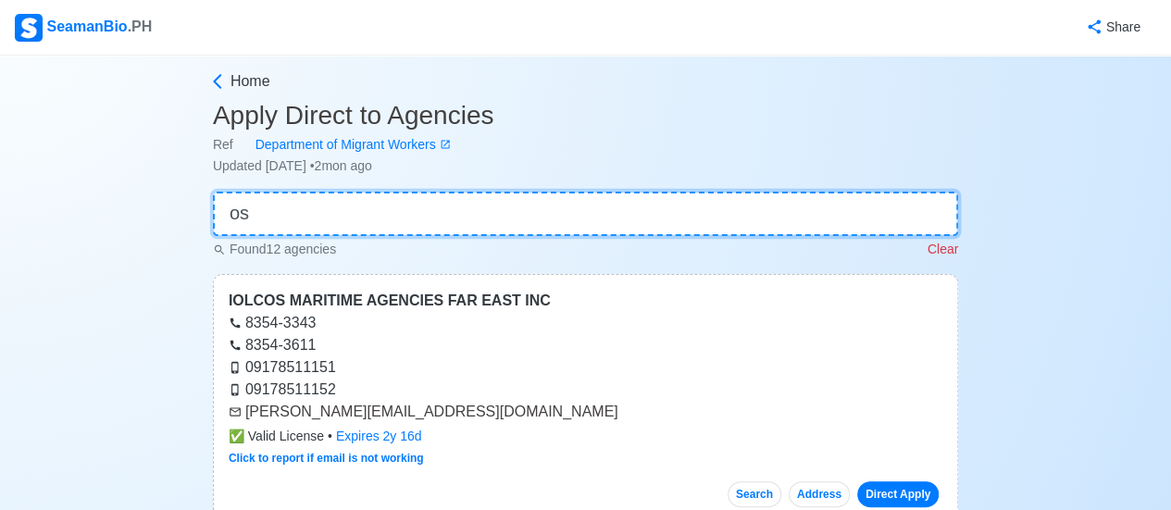
type input "os"
click at [708, 224] on input "os" at bounding box center [585, 214] width 745 height 44
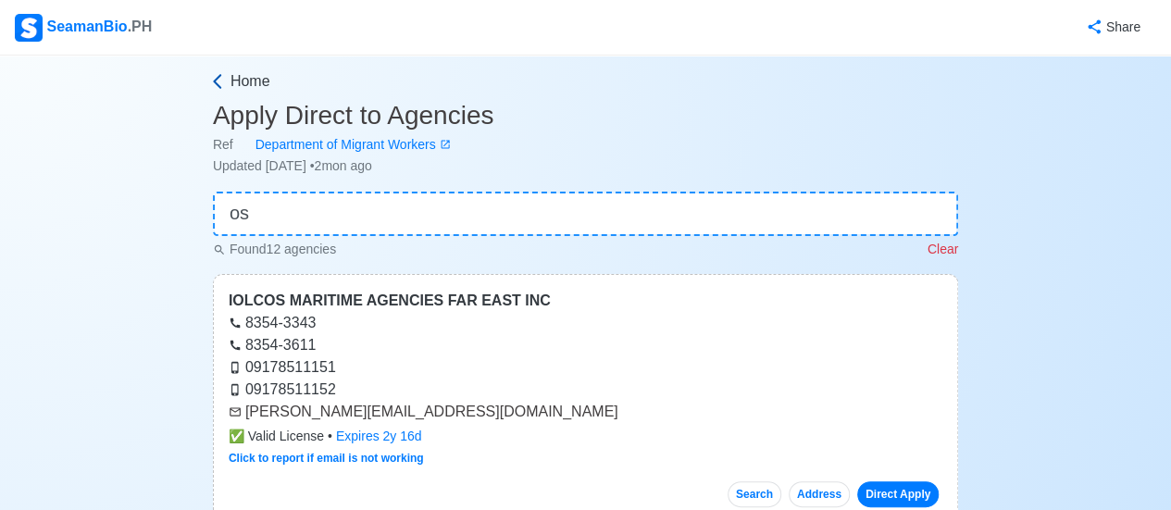
click at [244, 75] on span "Home" at bounding box center [251, 81] width 40 height 22
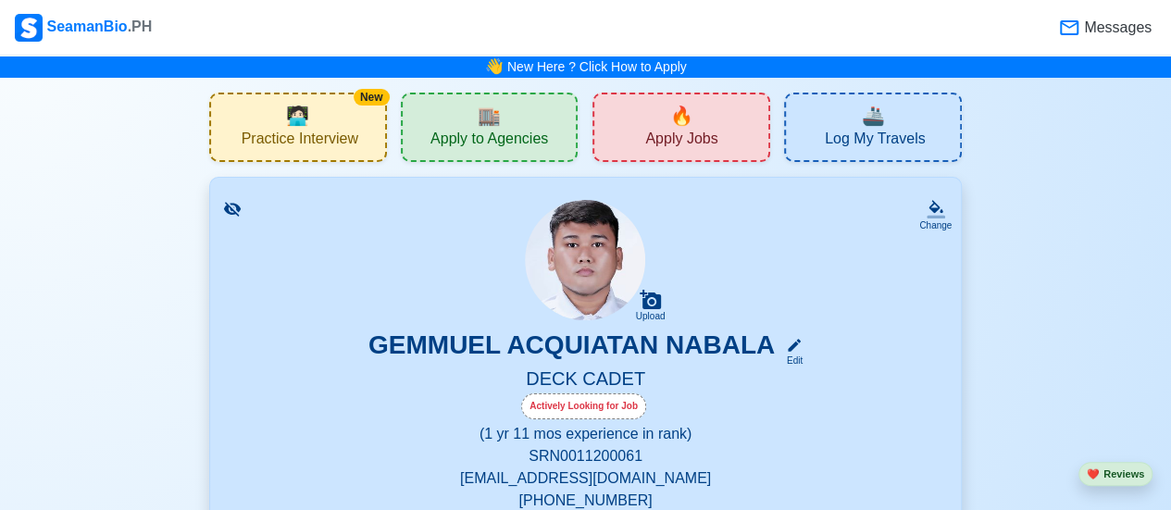
click at [326, 143] on span "Practice Interview" at bounding box center [300, 141] width 117 height 23
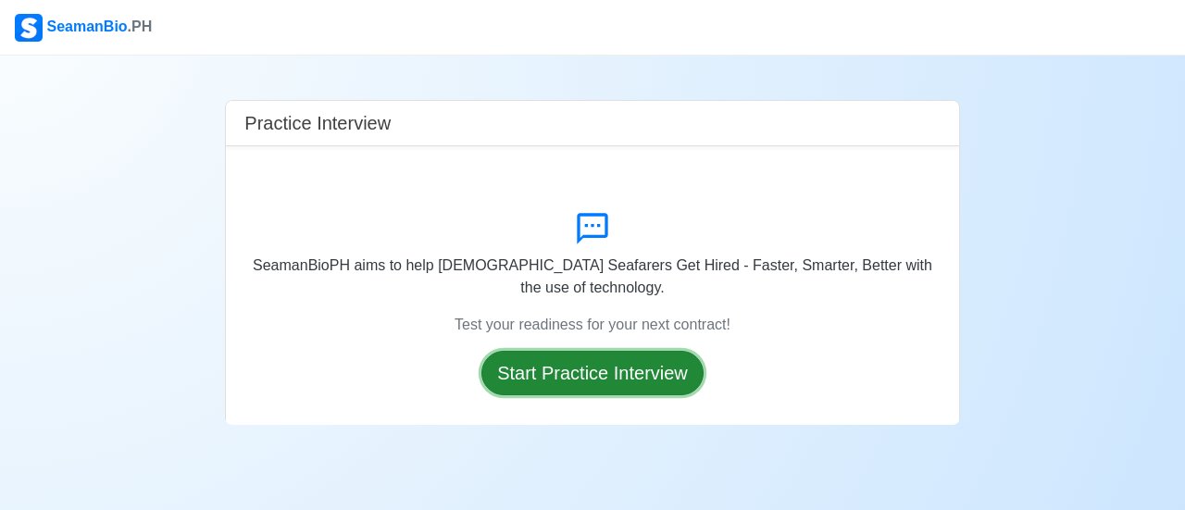
click at [630, 366] on button "Start Practice Interview" at bounding box center [592, 373] width 222 height 44
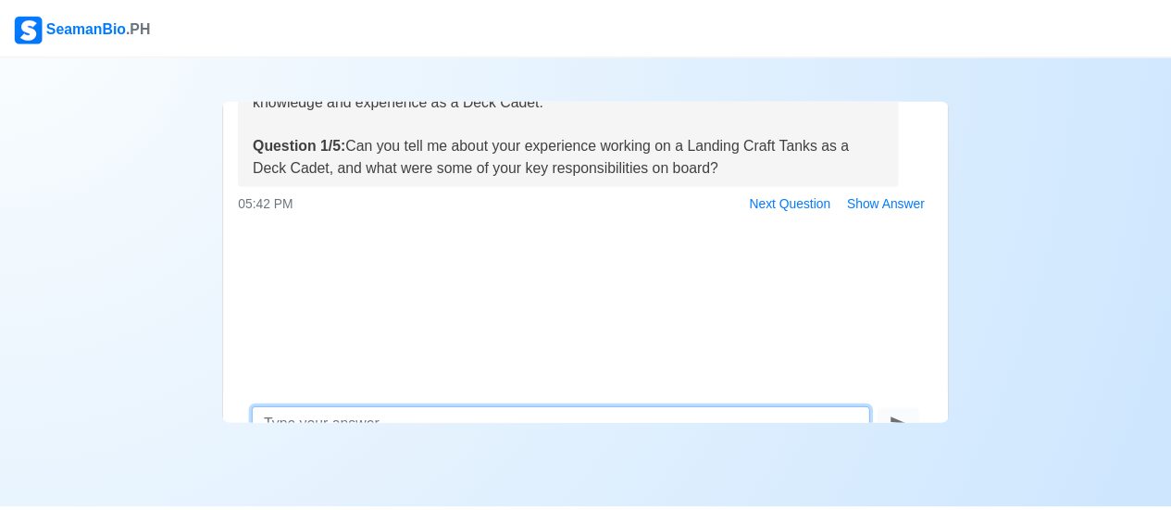
scroll to position [163, 0]
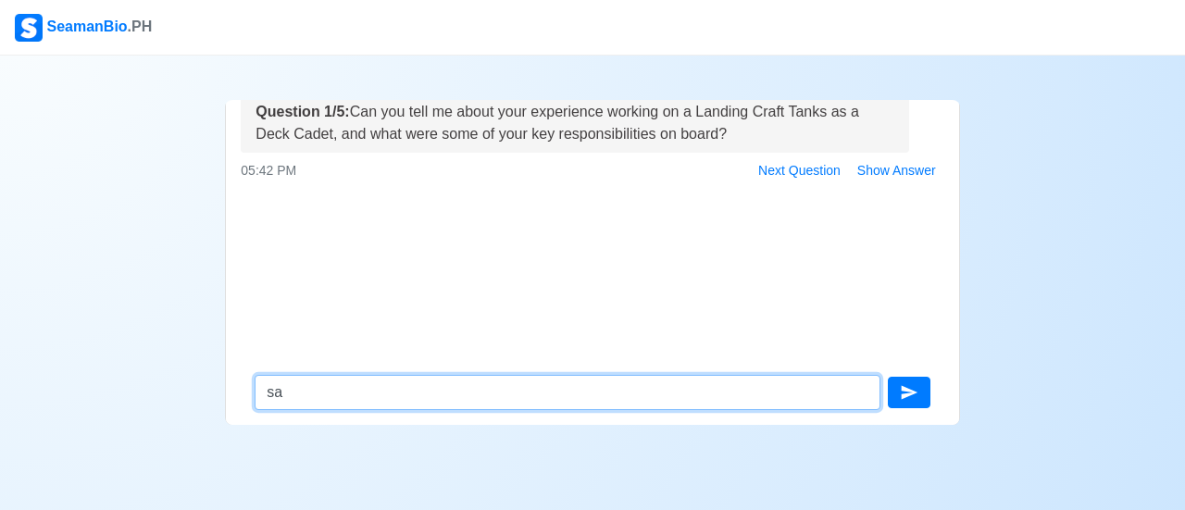
type textarea "s"
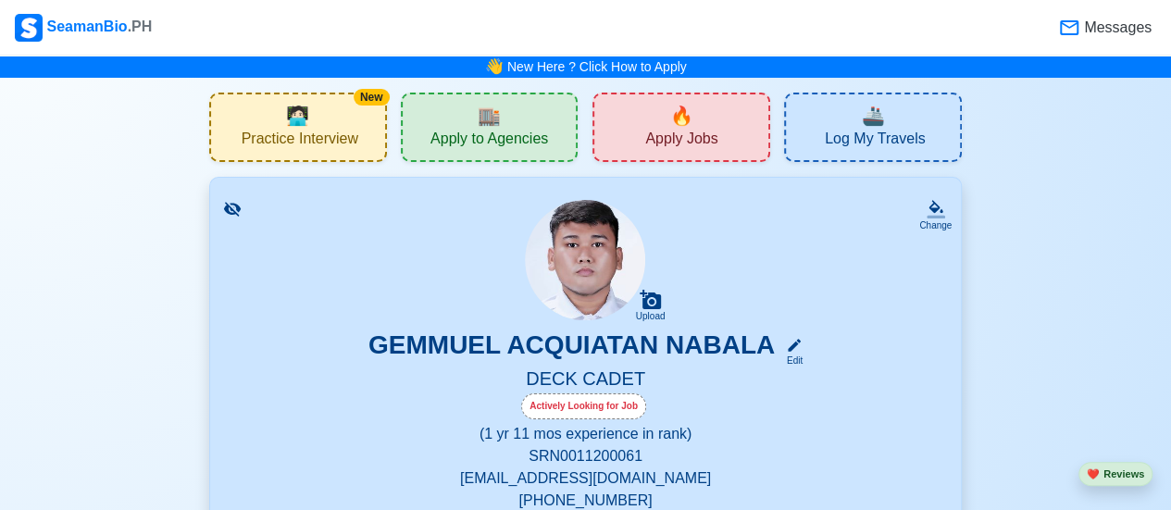
click at [688, 122] on span "🔥" at bounding box center [681, 116] width 23 height 28
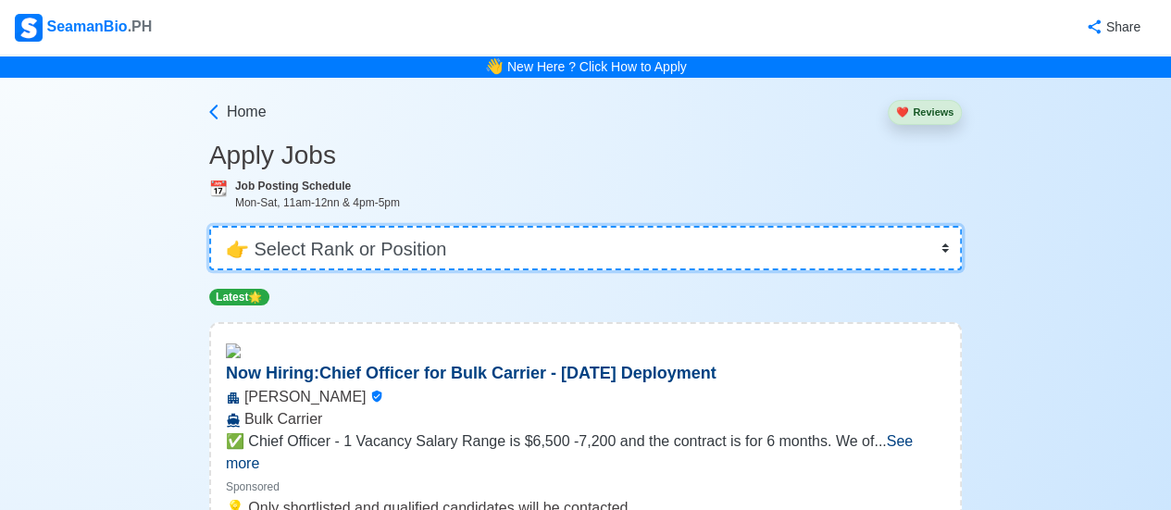
click at [931, 255] on select "👉 Select Rank or Position Master Chief Officer 2nd Officer 3rd Officer Junior O…" at bounding box center [585, 248] width 753 height 44
select select "Ordinary [PERSON_NAME]"
click at [209, 226] on select "👉 Select Rank or Position Master Chief Officer 2nd Officer 3rd Officer Junior O…" at bounding box center [585, 248] width 753 height 44
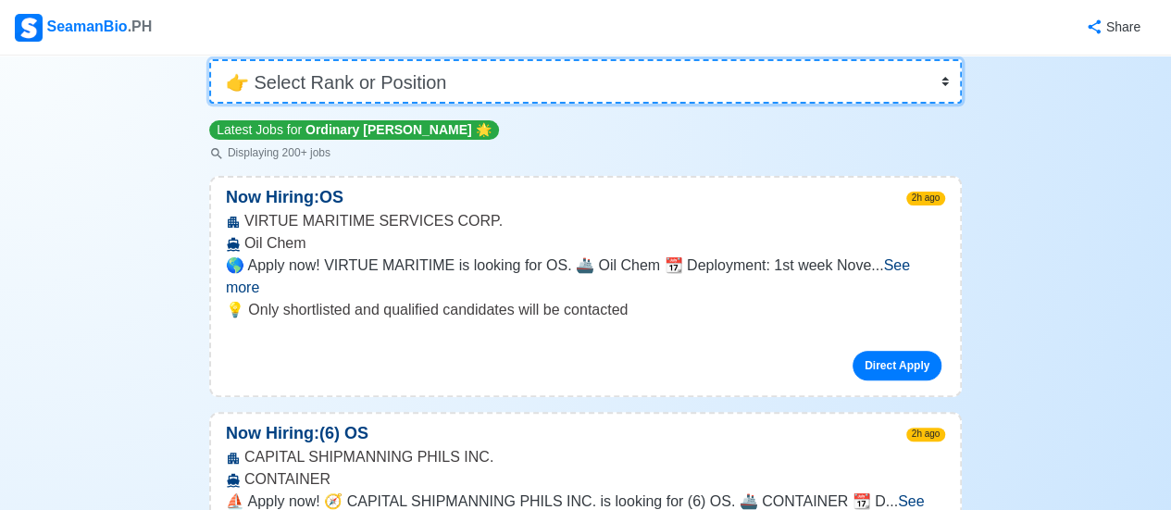
scroll to position [185, 0]
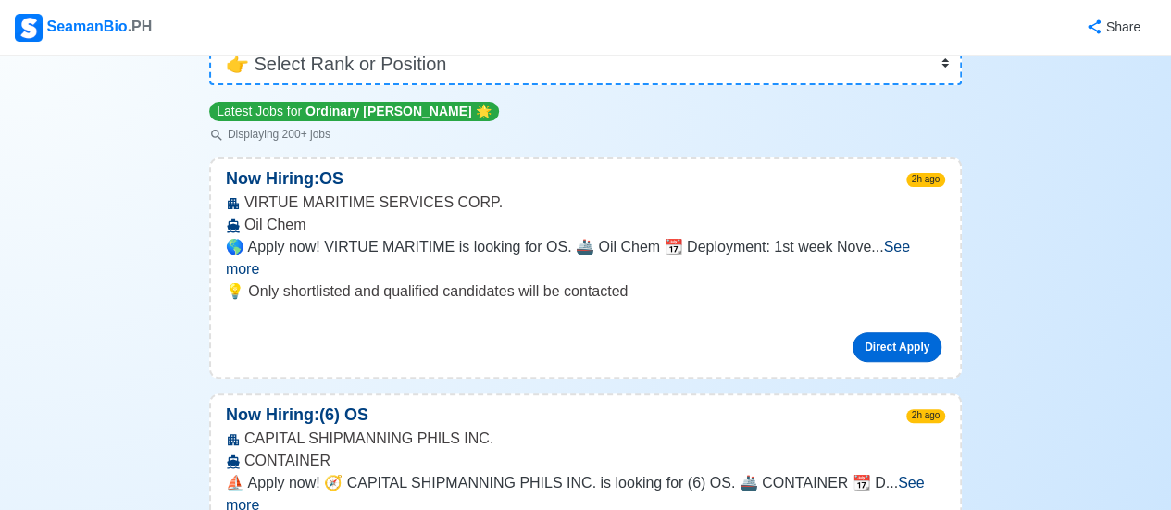
click at [881, 332] on link "Direct Apply" at bounding box center [897, 347] width 89 height 30
click at [922, 281] on p "💡 Only shortlisted and qualified candidates will be contacted" at bounding box center [585, 292] width 719 height 22
click at [894, 337] on link "Direct Apply" at bounding box center [897, 347] width 89 height 30
click at [878, 332] on link "Direct Apply" at bounding box center [897, 347] width 89 height 30
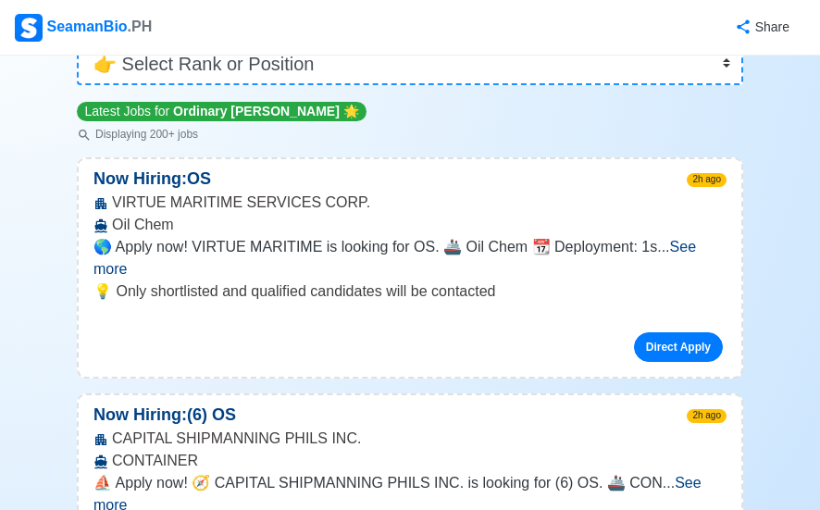
click at [193, 255] on span "🌎 Apply now! VIRTUE MARITIME is looking for OS. 🚢 Oil Chem 📆 Deployment: 1s" at bounding box center [376, 247] width 564 height 16
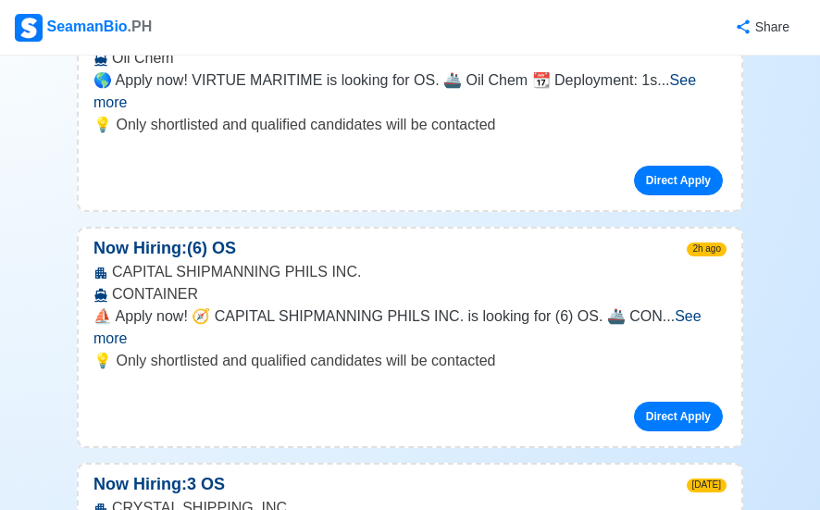
scroll to position [370, 0]
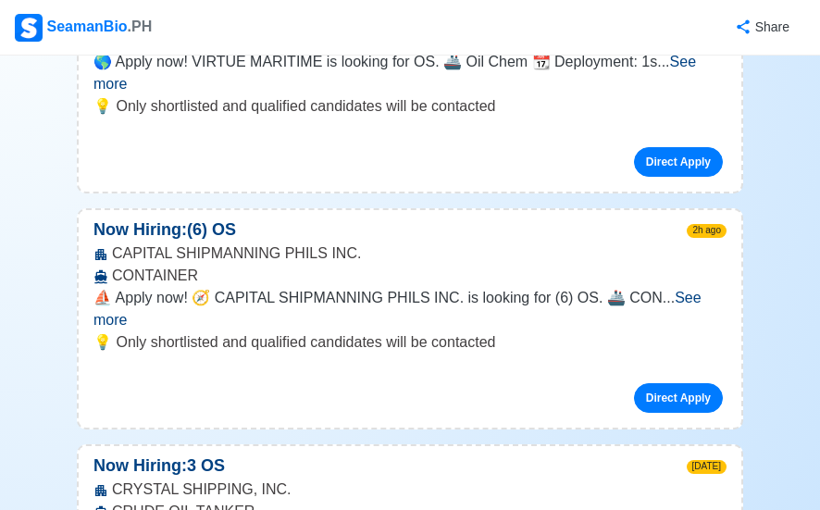
click at [256, 244] on div "CAPITAL SHIPMANNING PHILS INC. CONTAINER" at bounding box center [410, 265] width 663 height 44
click at [257, 243] on div "CAPITAL SHIPMANNING PHILS INC. CONTAINER" at bounding box center [410, 265] width 663 height 44
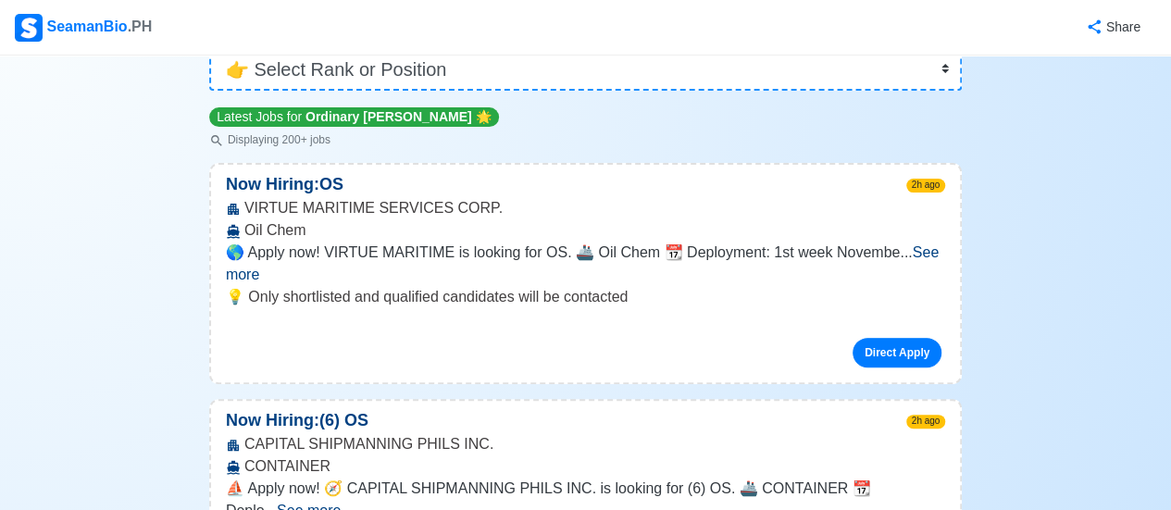
scroll to position [0, 0]
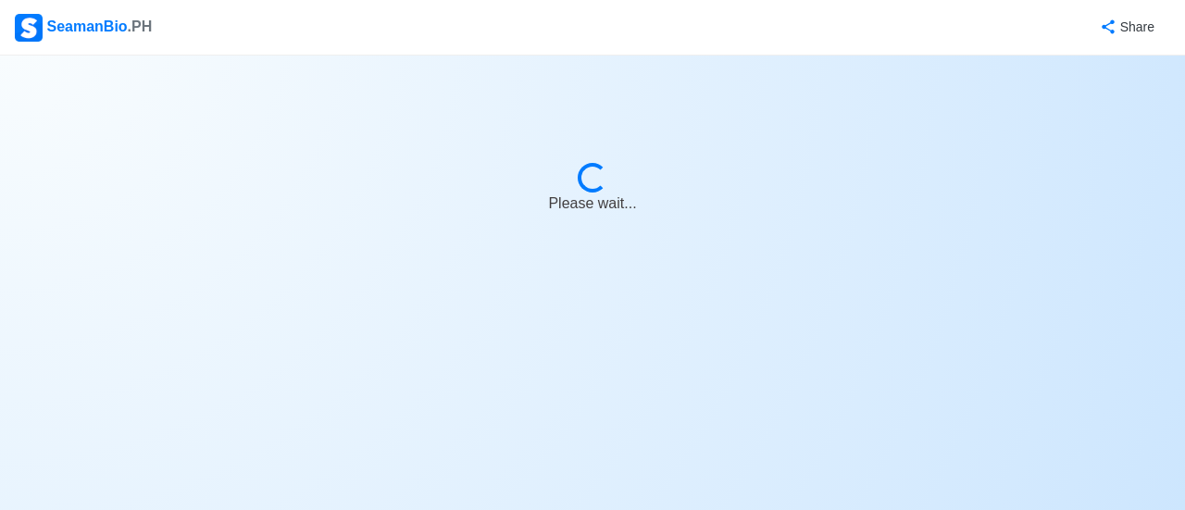
select select "Ordinary [PERSON_NAME]"
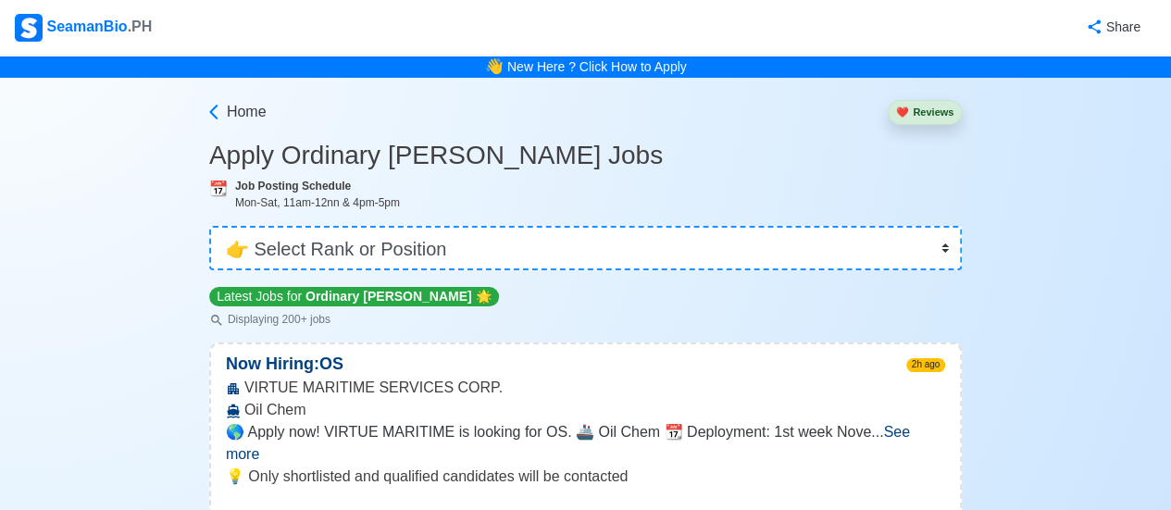
click at [359, 295] on span "Ordinary [PERSON_NAME]" at bounding box center [389, 296] width 167 height 15
click at [646, 66] on link "New Here ? Click How to Apply" at bounding box center [597, 66] width 180 height 15
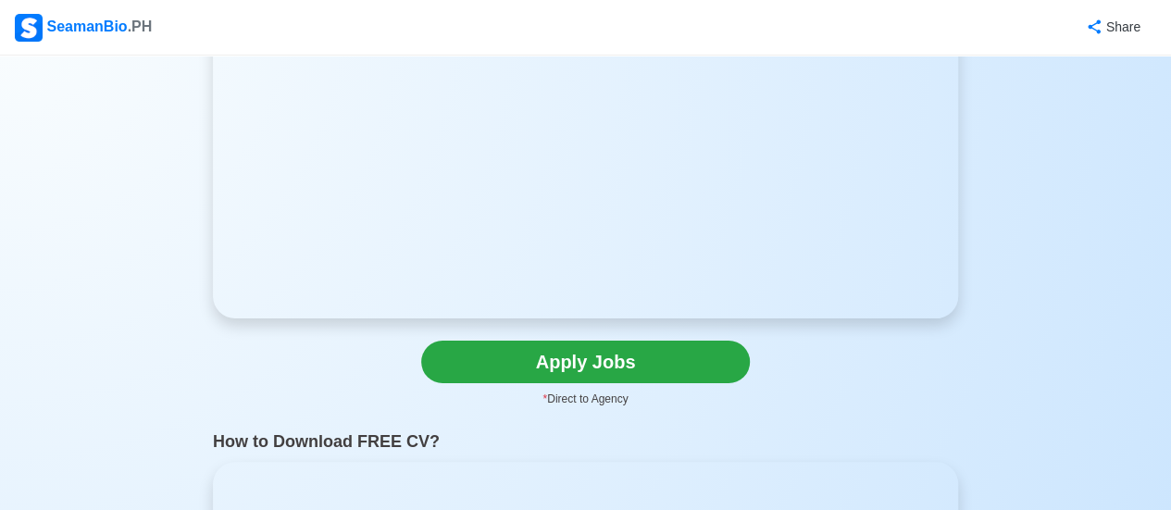
scroll to position [370, 0]
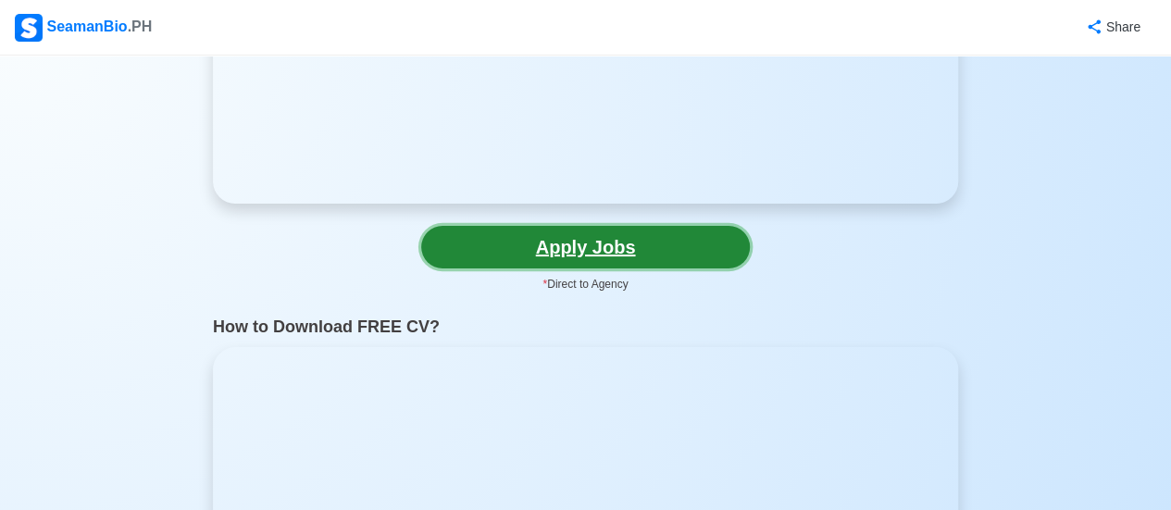
click at [557, 258] on link "Apply Jobs" at bounding box center [585, 247] width 329 height 43
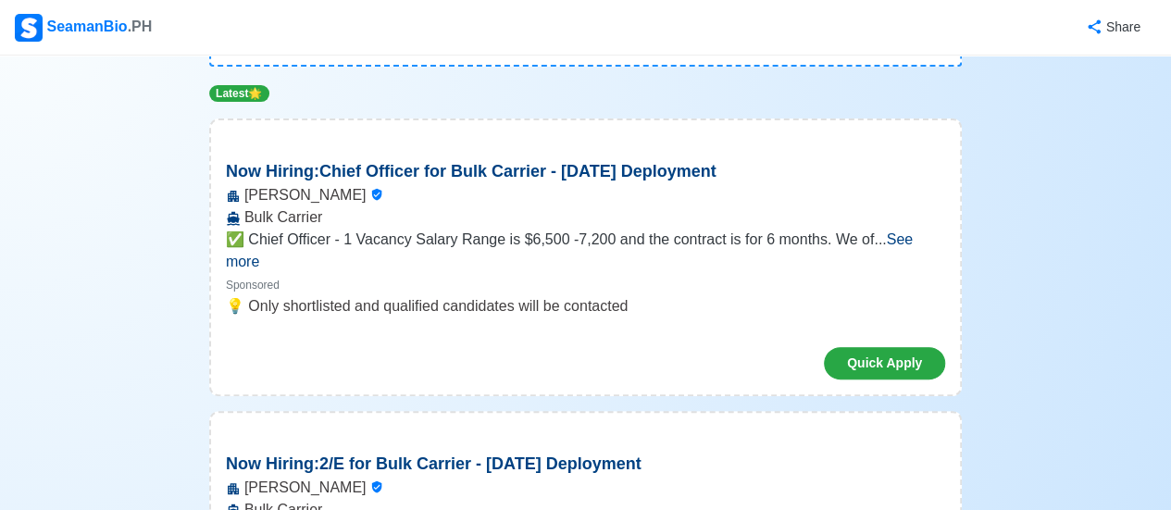
scroll to position [185, 0]
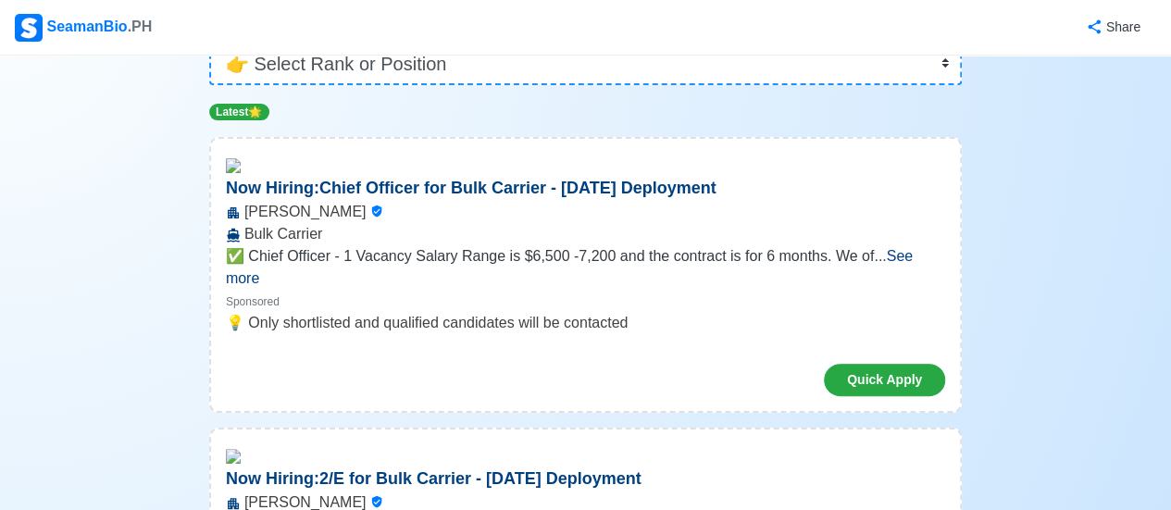
click at [238, 164] on img at bounding box center [233, 165] width 15 height 15
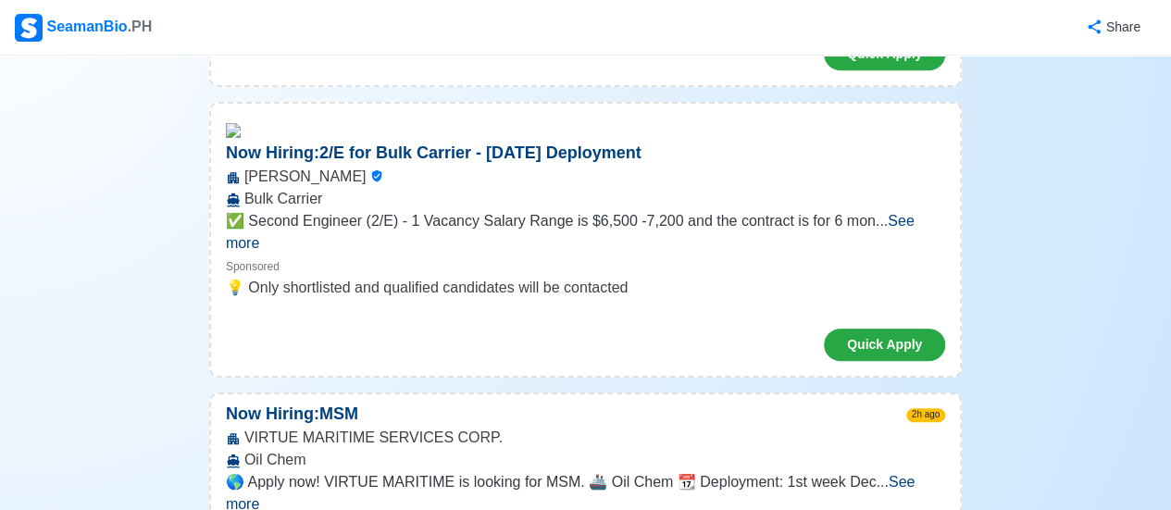
scroll to position [555, 0]
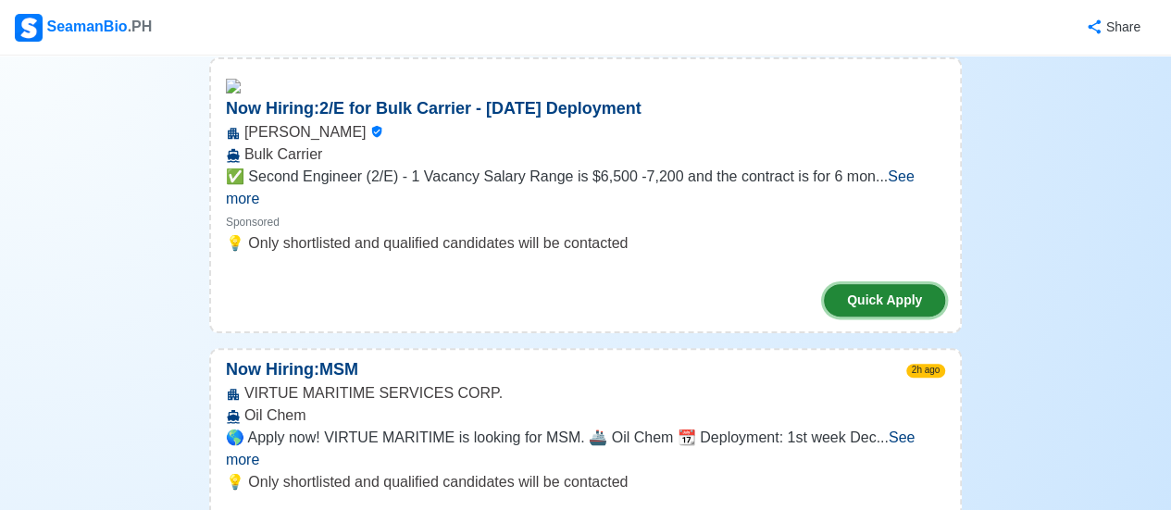
click at [918, 284] on button "Quick Apply" at bounding box center [884, 300] width 121 height 32
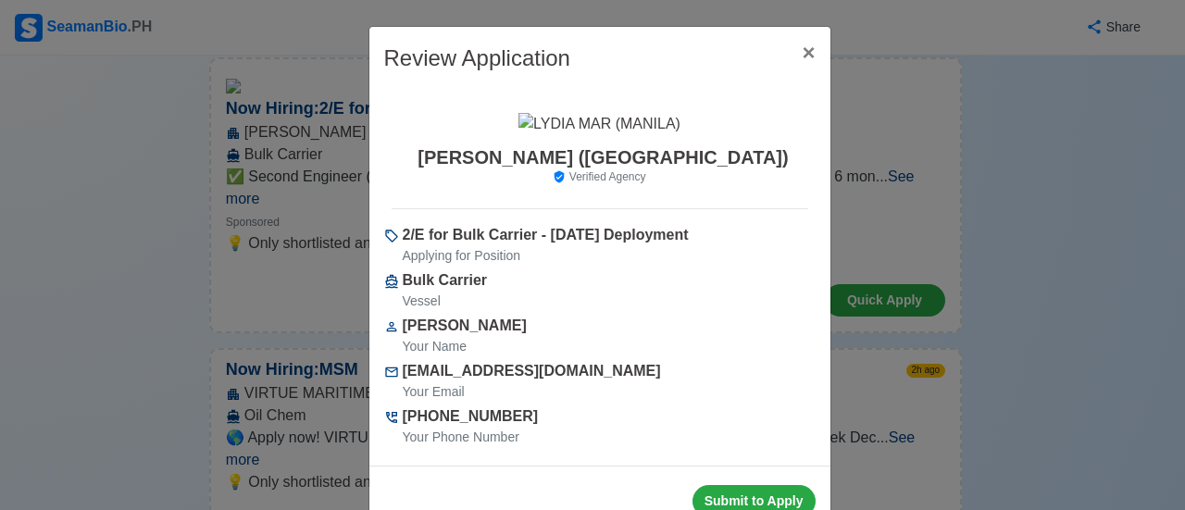
click at [1035, 192] on div "Review Application × Close LYDIA MAR (MANILA) Verified Agency 2/E for Bulk Carr…" at bounding box center [592, 255] width 1185 height 510
click at [802, 55] on span "×" at bounding box center [808, 52] width 13 height 25
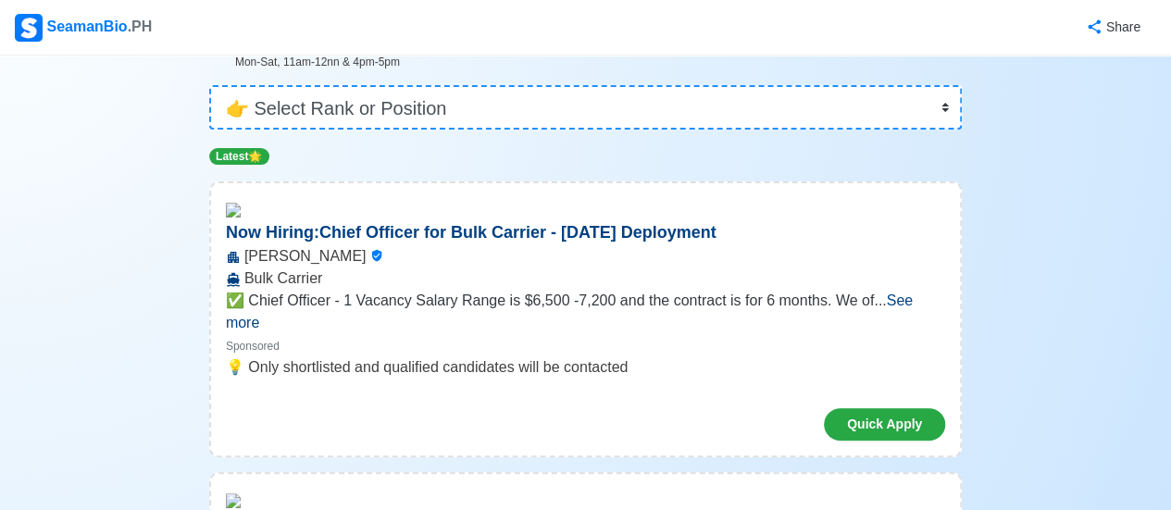
scroll to position [0, 0]
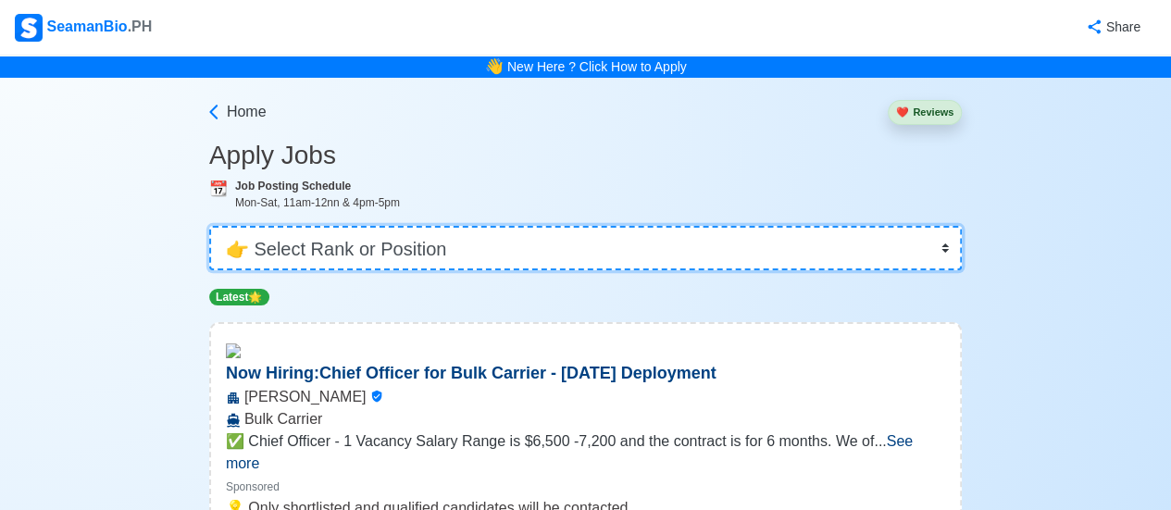
click at [512, 252] on select "👉 Select Rank or Position Master Chief Officer 2nd Officer 3rd Officer Junior O…" at bounding box center [585, 248] width 753 height 44
select select "Cadet"
click at [209, 226] on select "👉 Select Rank or Position Master Chief Officer 2nd Officer 3rd Officer Junior O…" at bounding box center [585, 248] width 753 height 44
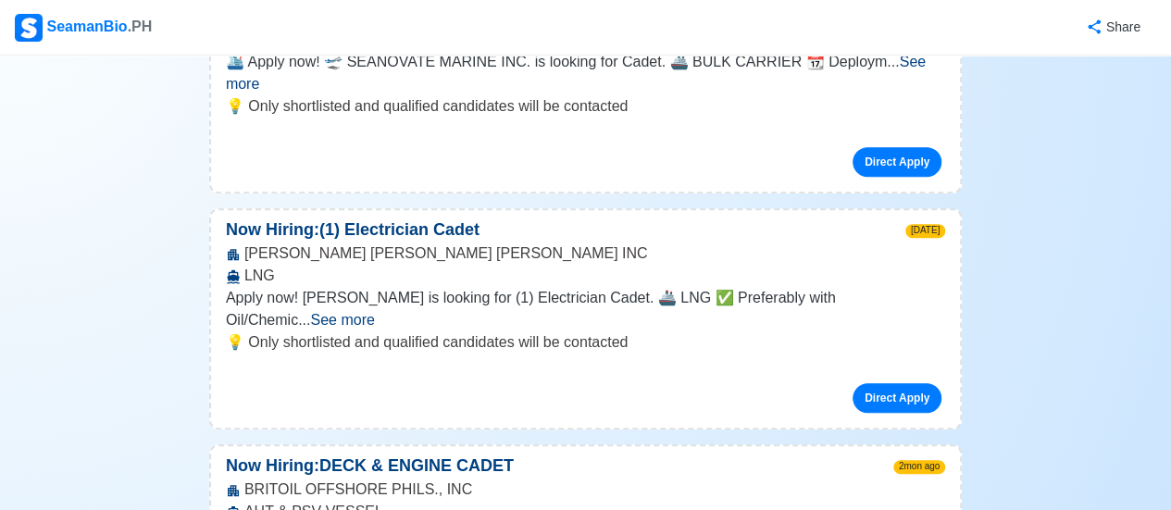
scroll to position [185, 0]
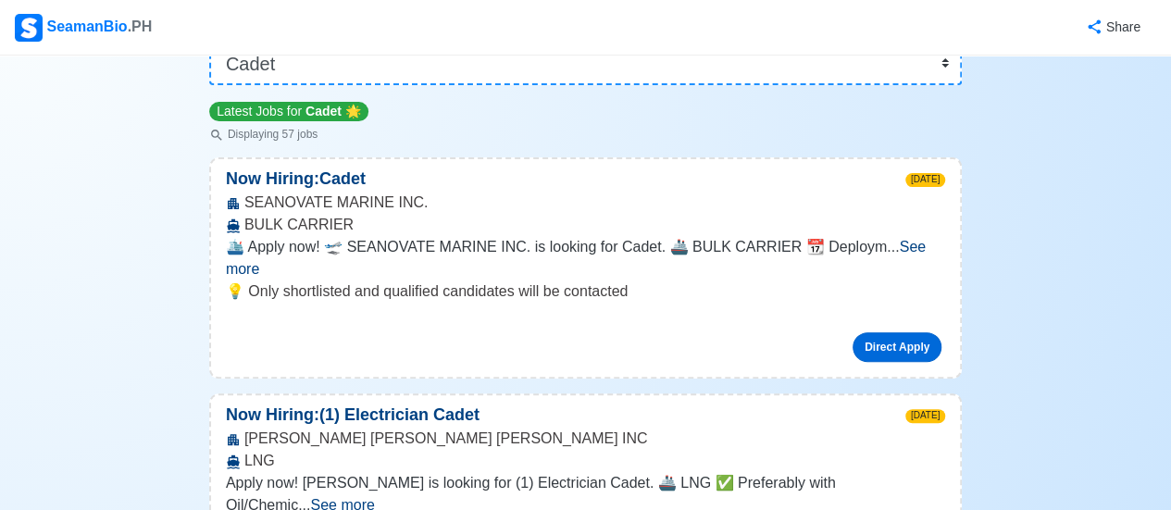
click at [908, 332] on link "Direct Apply" at bounding box center [897, 347] width 89 height 30
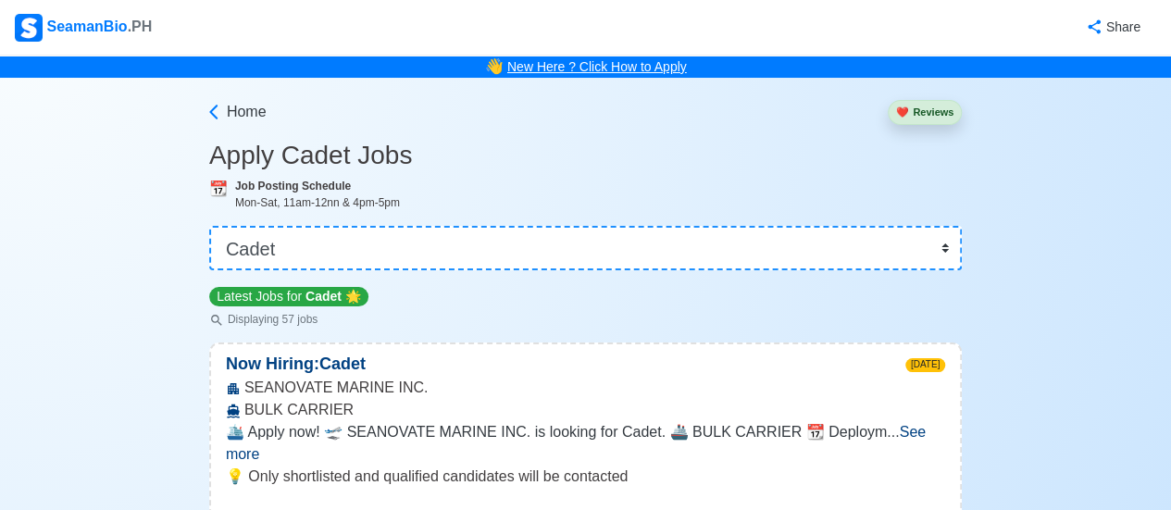
click at [543, 64] on link "New Here ? Click How to Apply" at bounding box center [597, 66] width 180 height 15
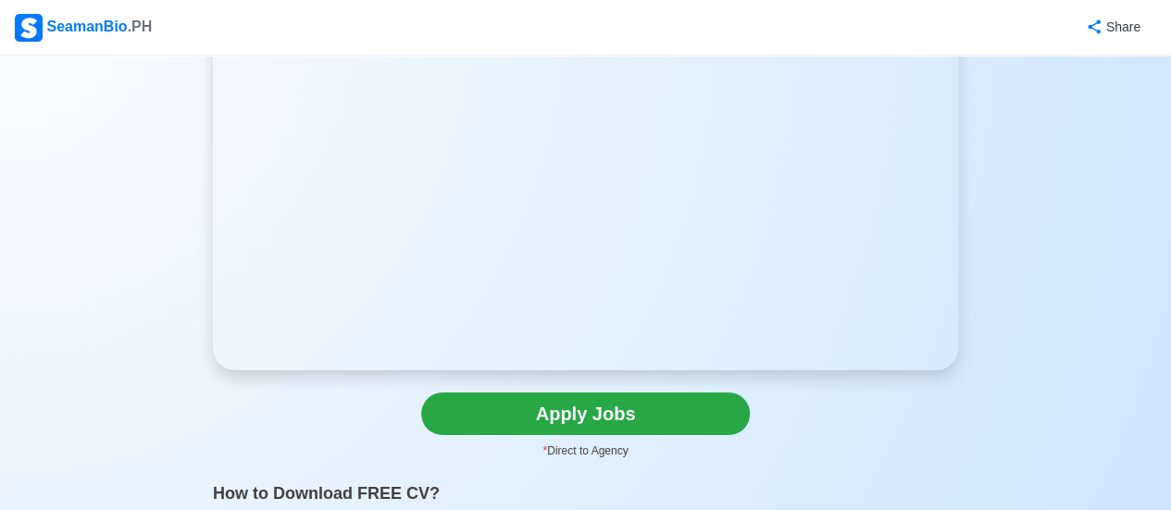
scroll to position [370, 0]
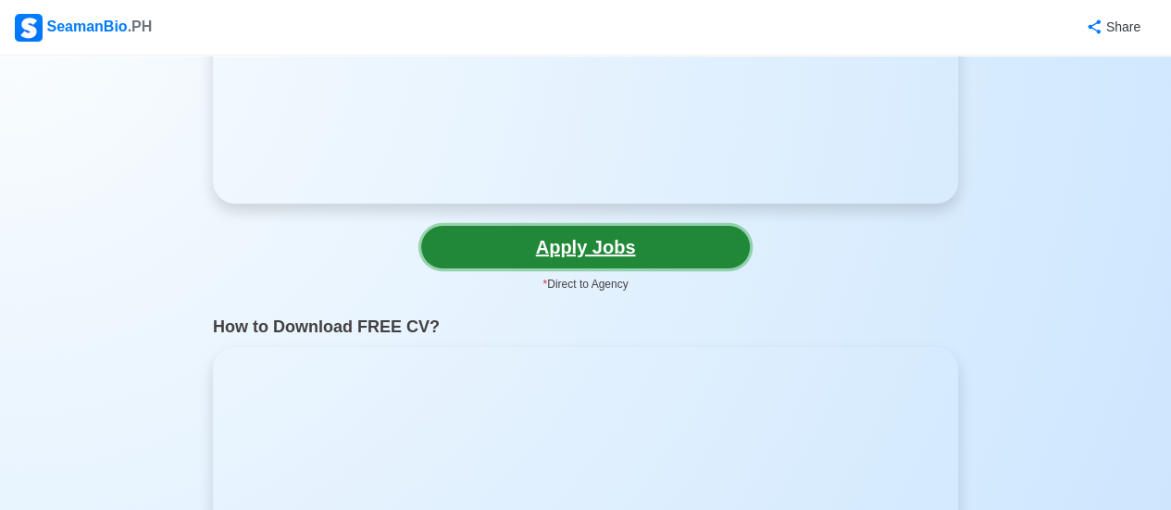
click at [586, 245] on link "Apply Jobs" at bounding box center [585, 247] width 329 height 43
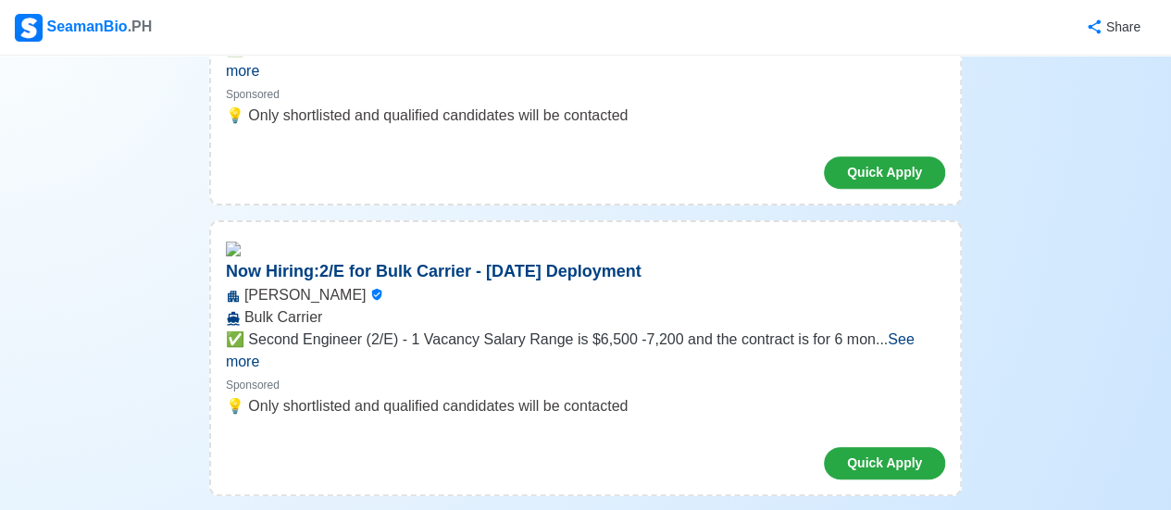
scroll to position [741, 0]
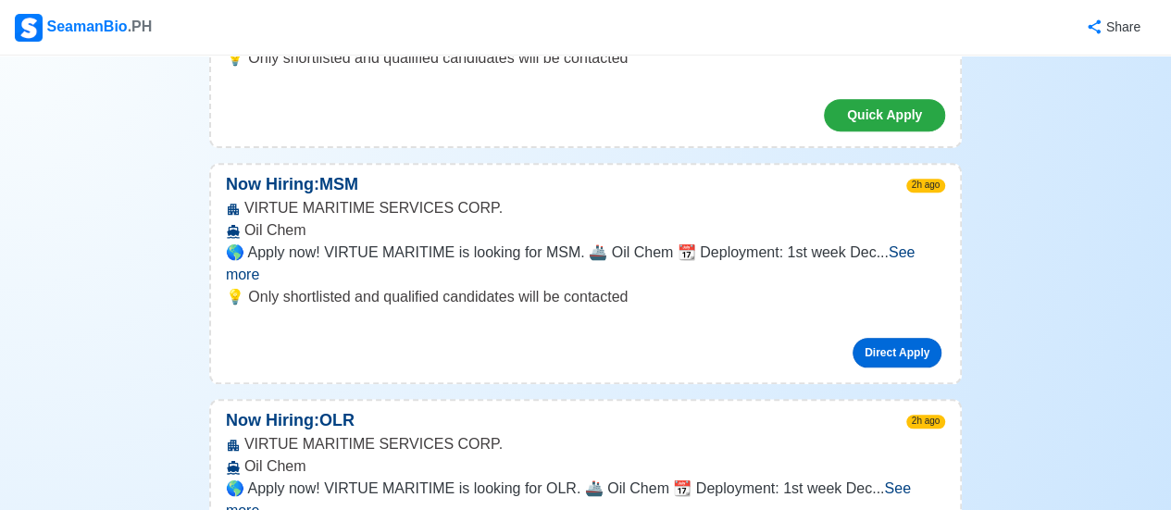
click at [891, 338] on link "Direct Apply" at bounding box center [897, 353] width 89 height 30
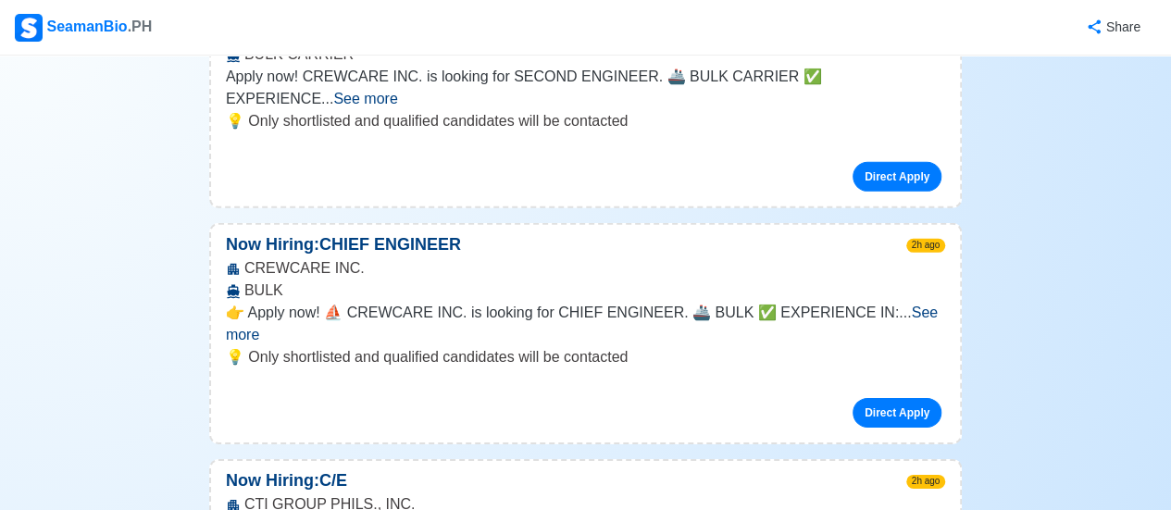
scroll to position [2777, 0]
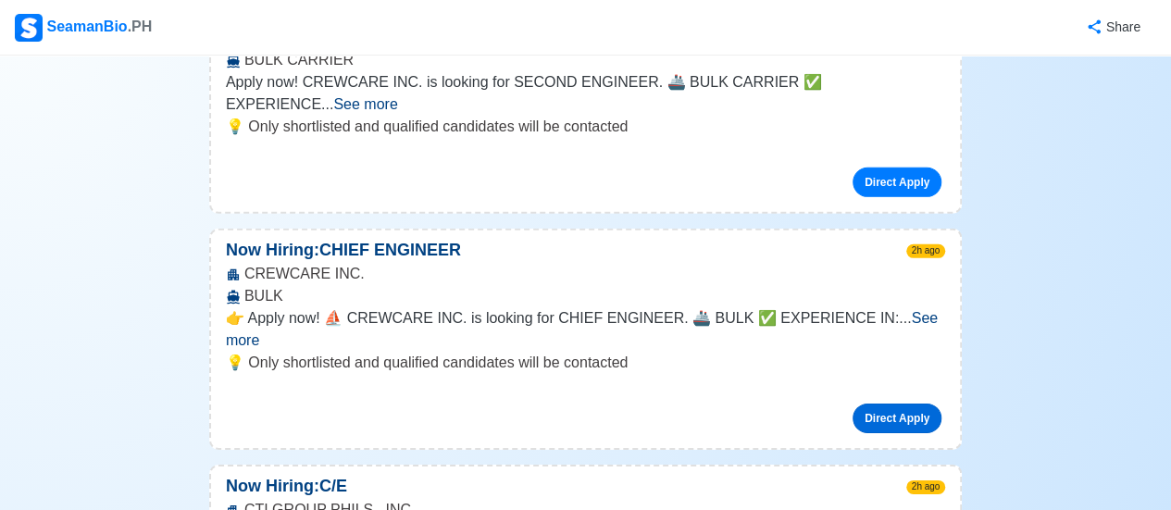
click at [909, 404] on link "Direct Apply" at bounding box center [897, 419] width 89 height 30
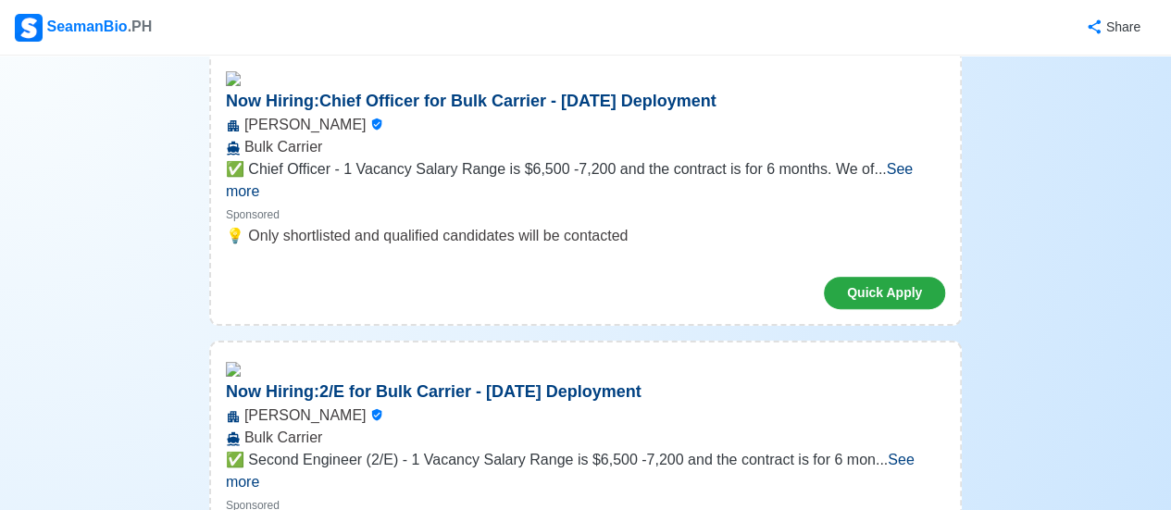
scroll to position [0, 0]
